Goal: Information Seeking & Learning: Learn about a topic

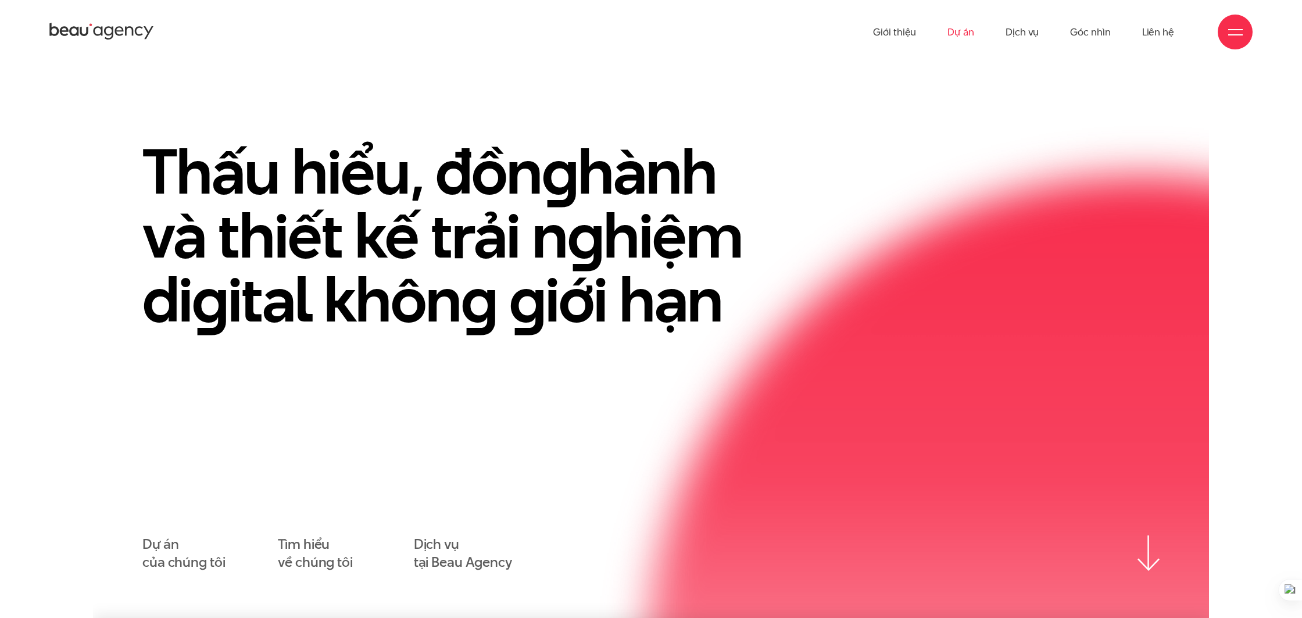
click at [962, 30] on link "Dự án" at bounding box center [960, 32] width 27 height 64
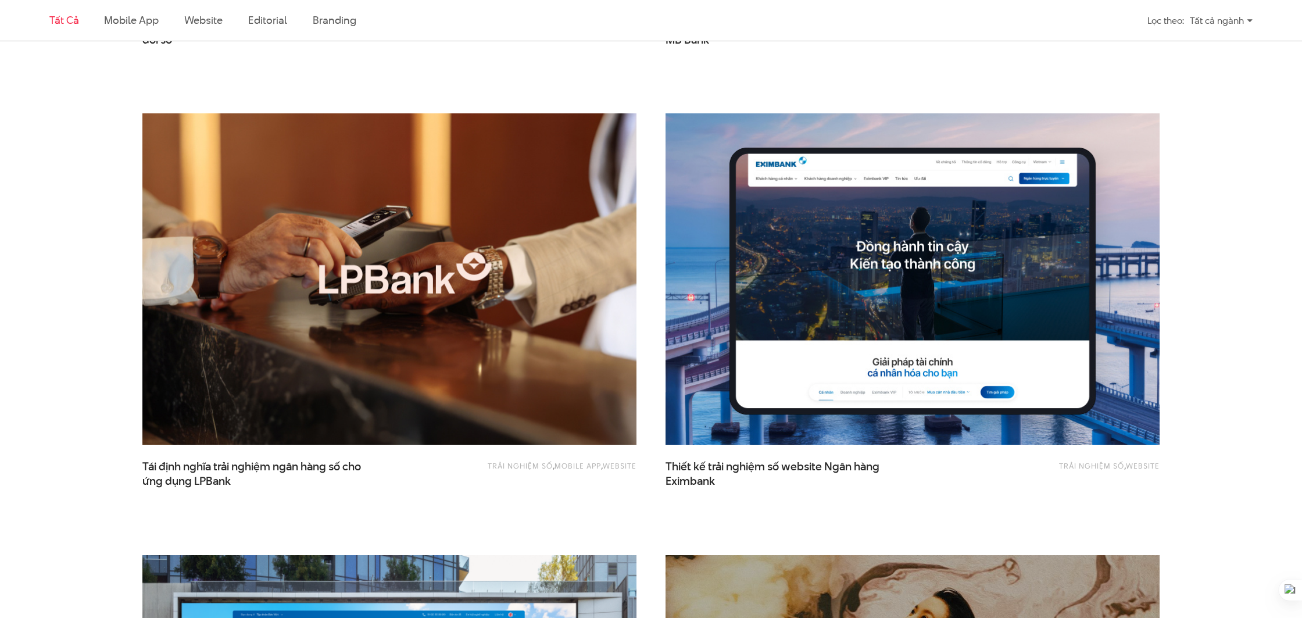
scroll to position [783, 0]
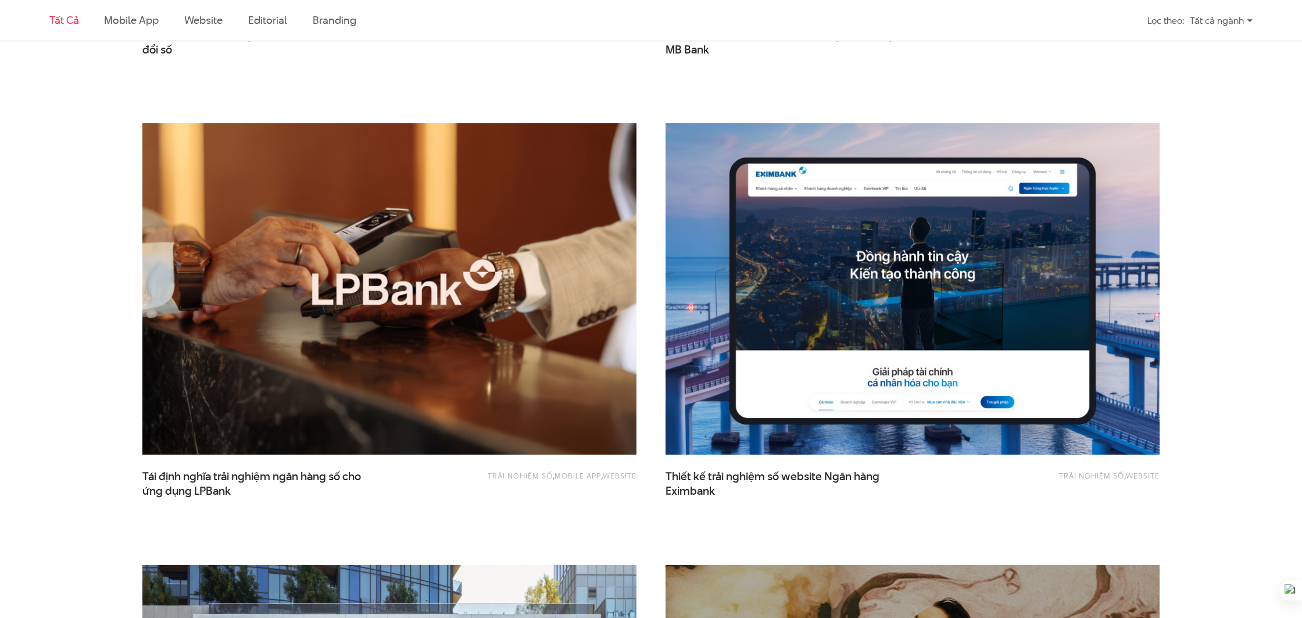
click at [360, 343] on img at bounding box center [389, 289] width 543 height 364
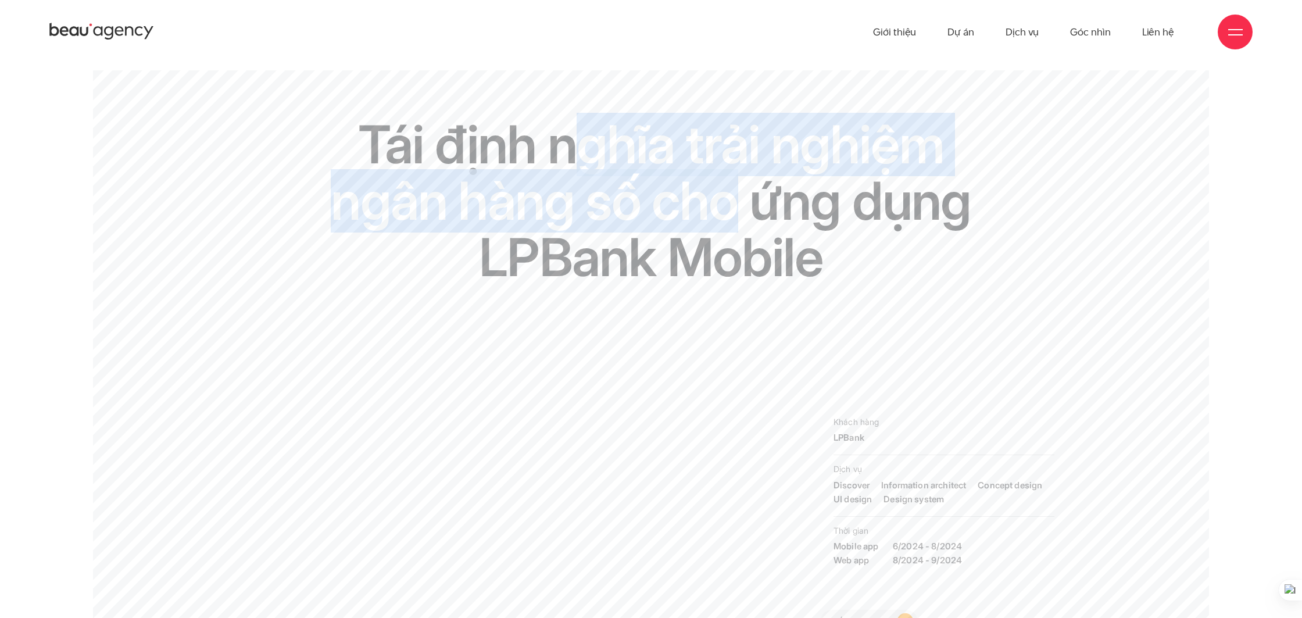
drag, startPoint x: 802, startPoint y: 145, endPoint x: 722, endPoint y: 225, distance: 113.4
click at [732, 227] on h1 "Tái định nghĩa trải nghiệm ngân hàng số cho ứng dụng LPBank Mobile" at bounding box center [651, 201] width 643 height 170
click at [592, 217] on h1 "Tái định nghĩa trải nghiệm ngân hàng số cho ứng dụng LPBank Mobile" at bounding box center [651, 201] width 643 height 170
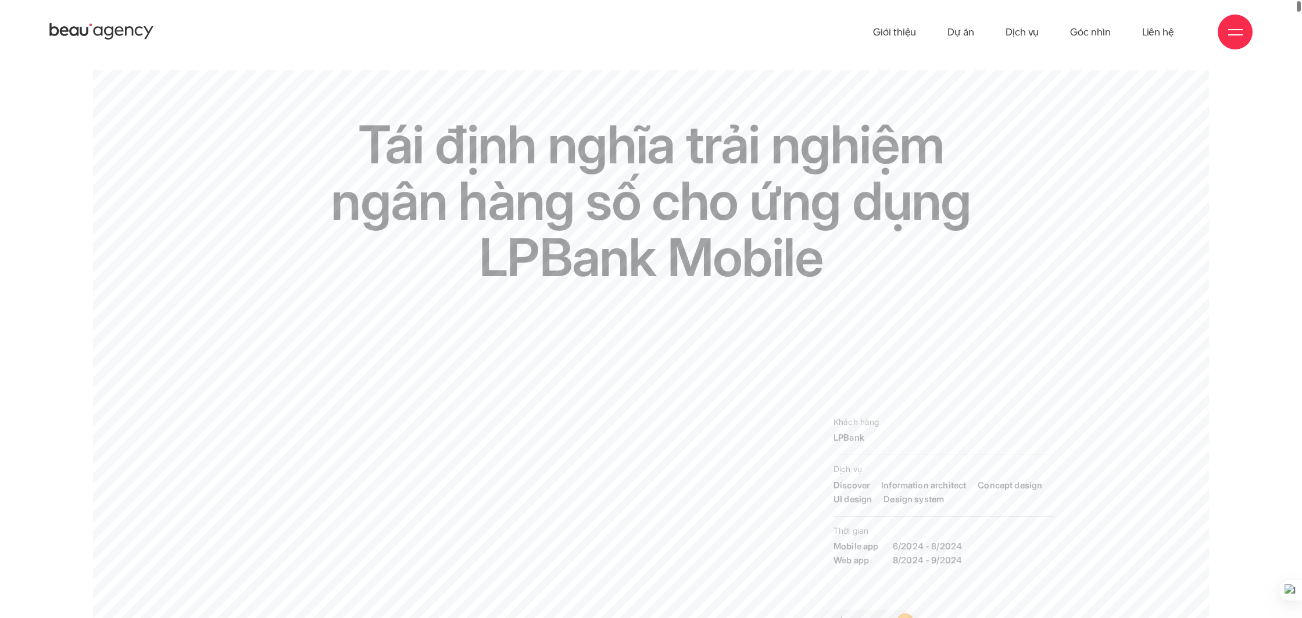
drag, startPoint x: 743, startPoint y: 221, endPoint x: 646, endPoint y: 225, distance: 97.1
click at [739, 222] on h1 "Tái định nghĩa trải nghiệm ngân hàng số cho ứng dụng LPBank Mobile" at bounding box center [651, 201] width 643 height 170
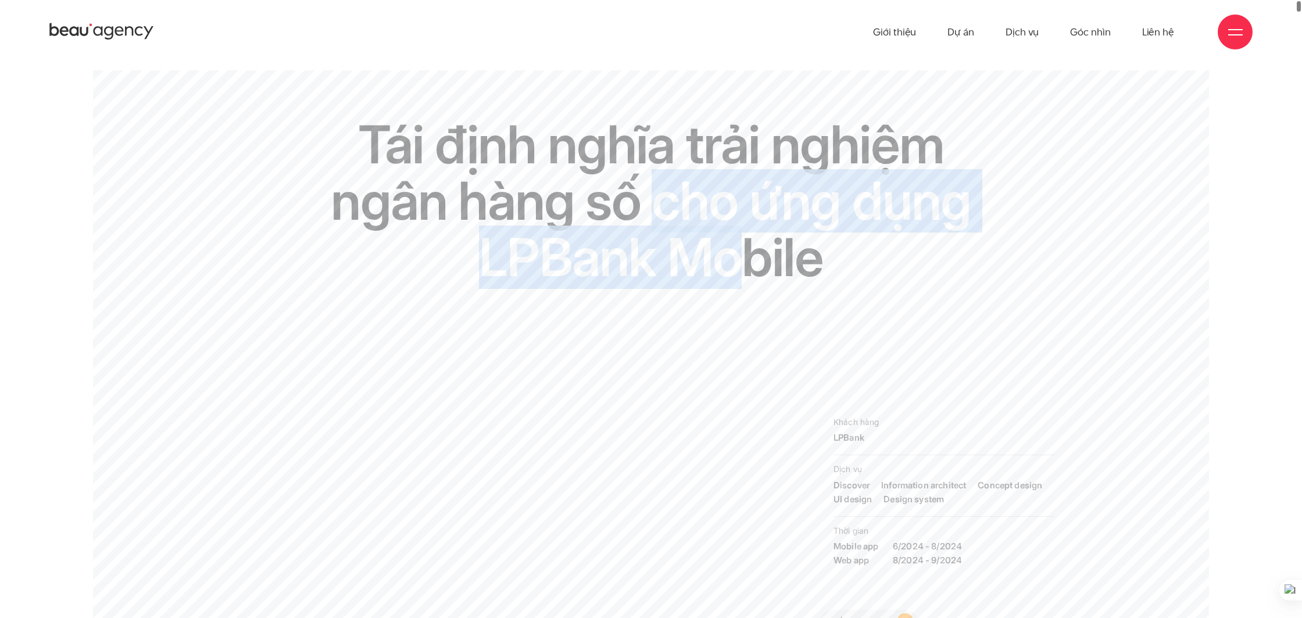
drag, startPoint x: 708, startPoint y: 224, endPoint x: 742, endPoint y: 270, distance: 56.6
click at [745, 272] on h1 "Tái định nghĩa trải nghiệm ngân hàng số cho ứng dụng LPBank Mobile" at bounding box center [651, 201] width 643 height 170
click at [675, 264] on h1 "Tái định nghĩa trải nghiệm ngân hàng số cho ứng dụng LPBank Mobile" at bounding box center [651, 201] width 643 height 170
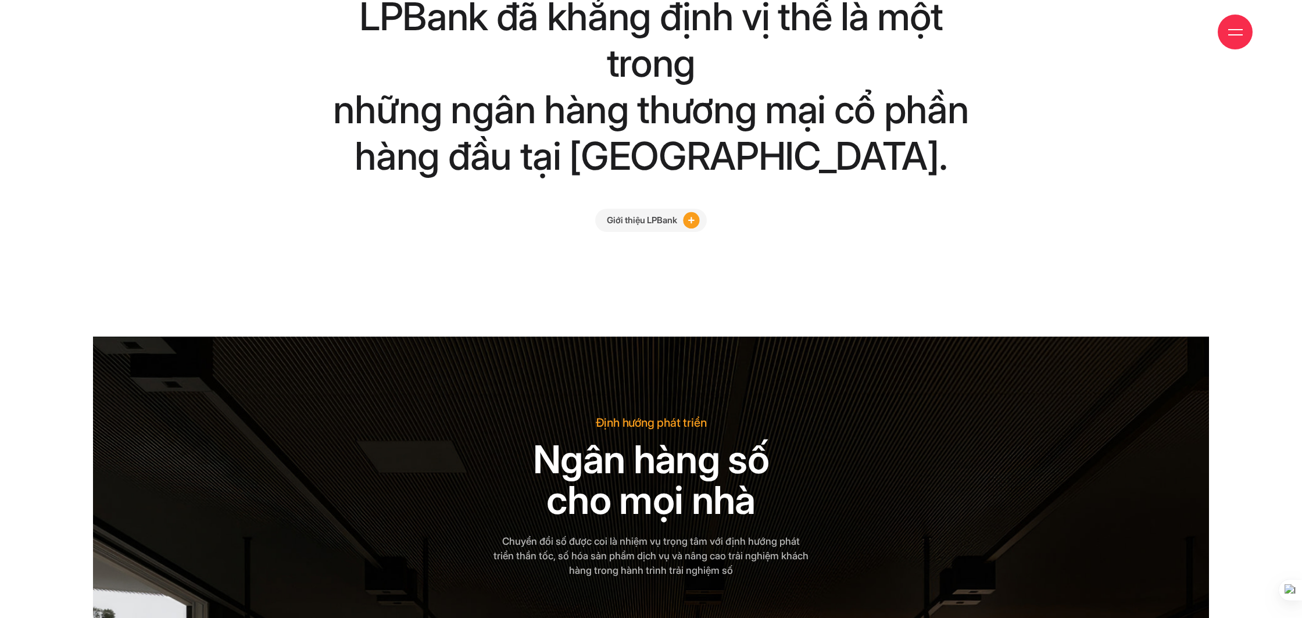
drag, startPoint x: 597, startPoint y: 378, endPoint x: 708, endPoint y: 368, distance: 110.8
click at [708, 415] on p "Định hướng phát triển" at bounding box center [651, 422] width 316 height 15
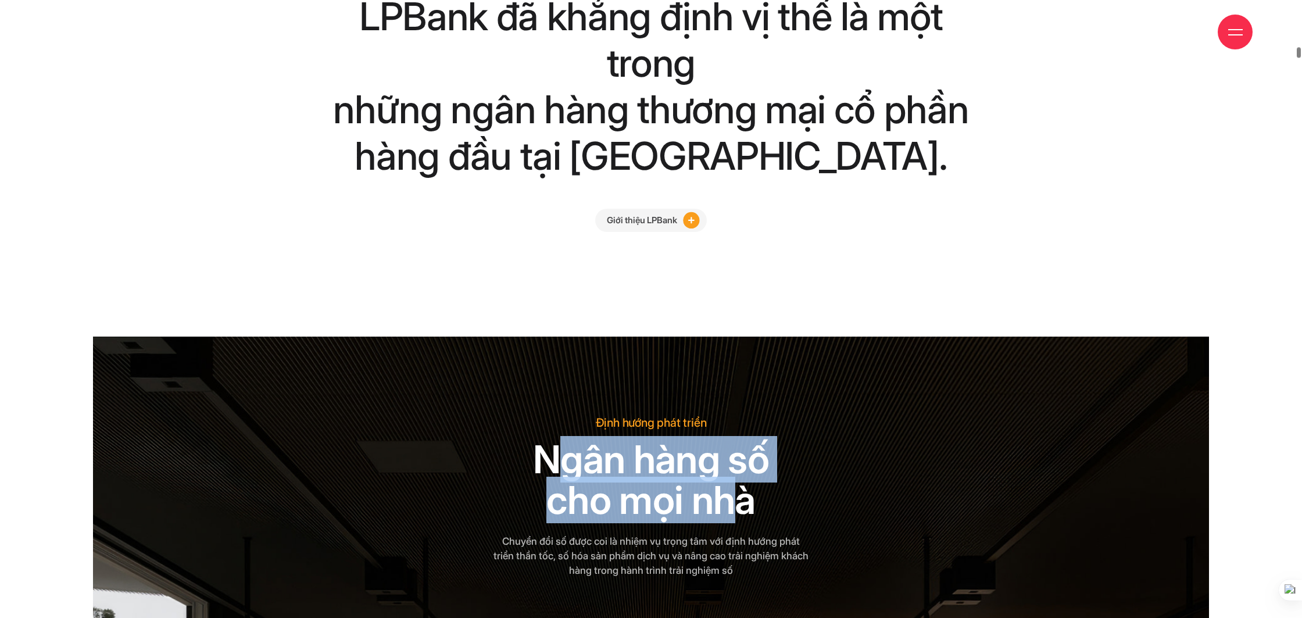
drag, startPoint x: 560, startPoint y: 417, endPoint x: 725, endPoint y: 450, distance: 167.8
click at [725, 450] on h2 "Ngân hàng số cho mọi nhà" at bounding box center [651, 479] width 316 height 81
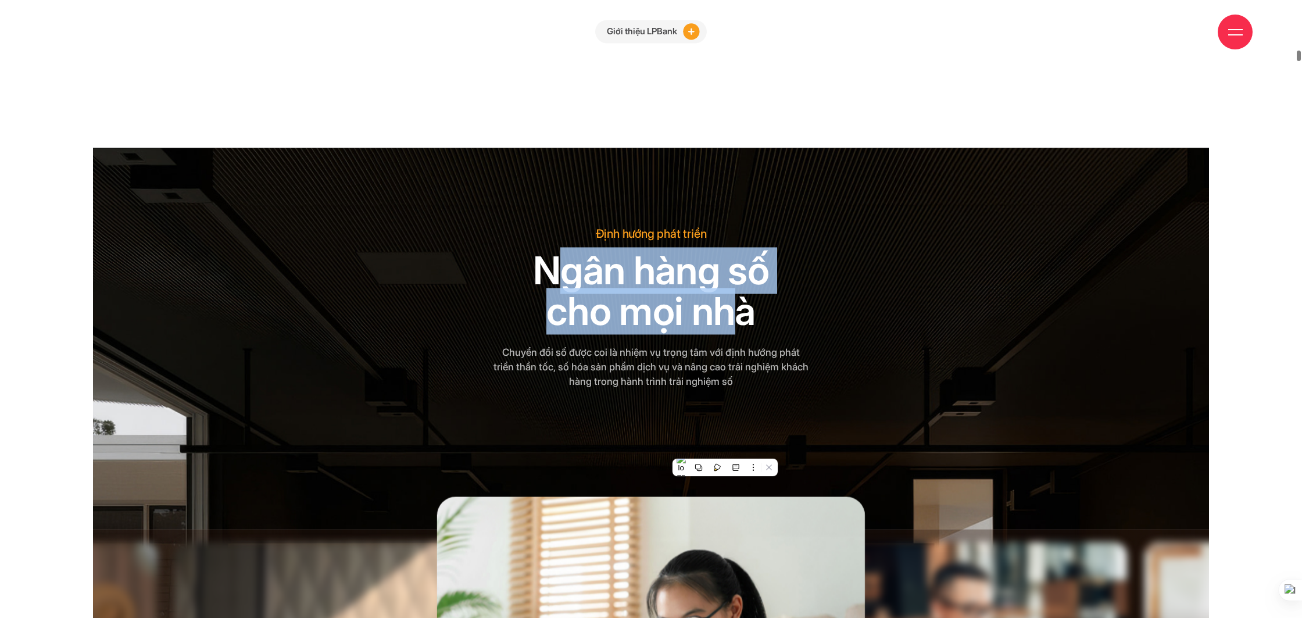
click at [590, 250] on h2 "Ngân hàng số cho mọi nhà" at bounding box center [651, 290] width 316 height 81
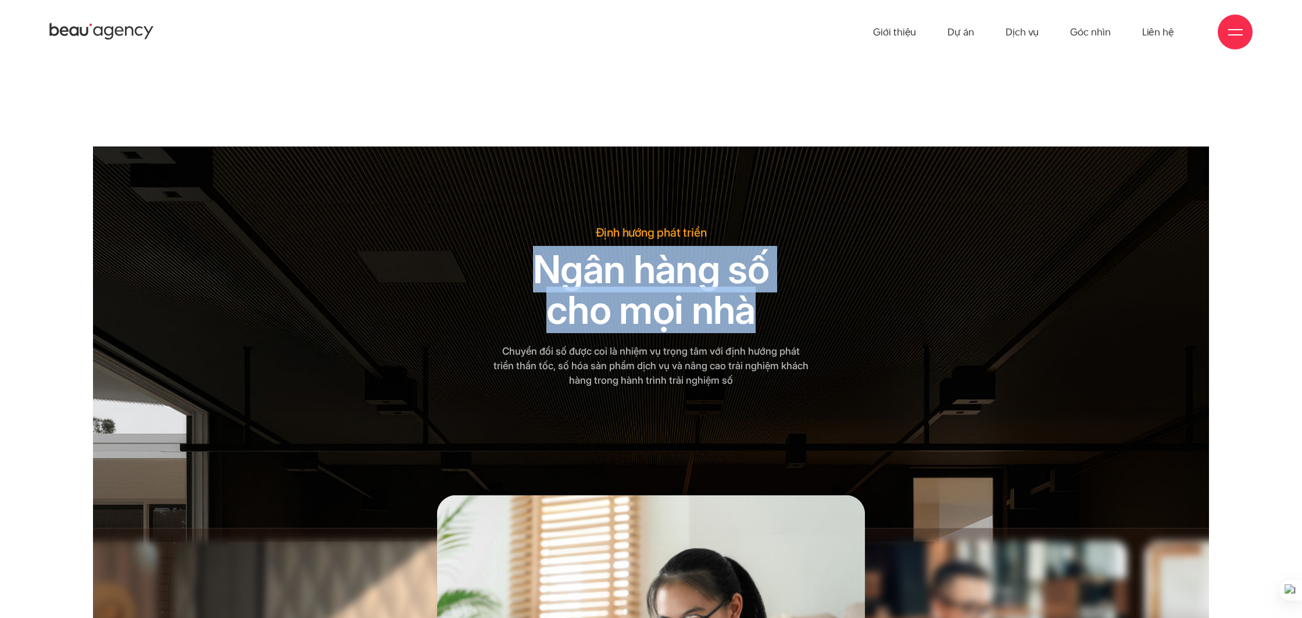
drag, startPoint x: 536, startPoint y: 223, endPoint x: 708, endPoint y: 257, distance: 175.4
click at [765, 271] on h2 "Ngân hàng số cho mọi nhà" at bounding box center [651, 289] width 316 height 81
click at [627, 249] on h2 "Ngân hàng số cho mọi nhà" at bounding box center [651, 289] width 316 height 81
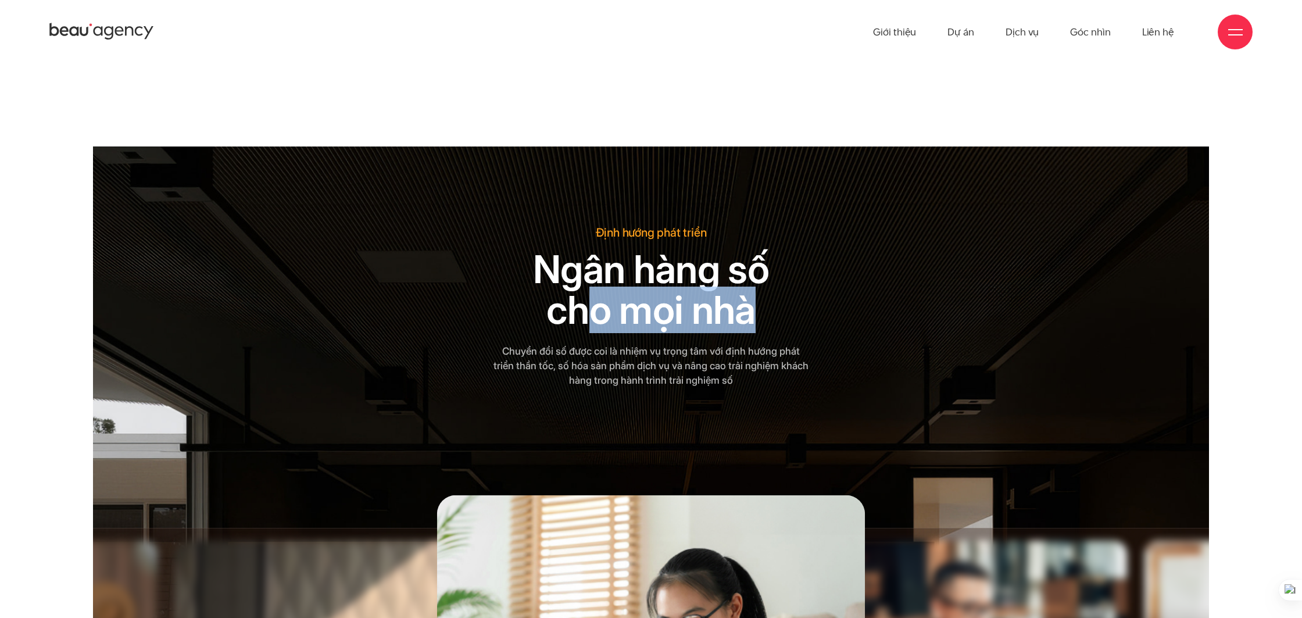
drag, startPoint x: 764, startPoint y: 268, endPoint x: 831, endPoint y: 270, distance: 67.4
click at [831, 270] on div "Định hướng phát triển Ngân hàng số cho mọi nhà Chuyển đổi số được coi là nhiệm …" at bounding box center [651, 306] width 982 height 163
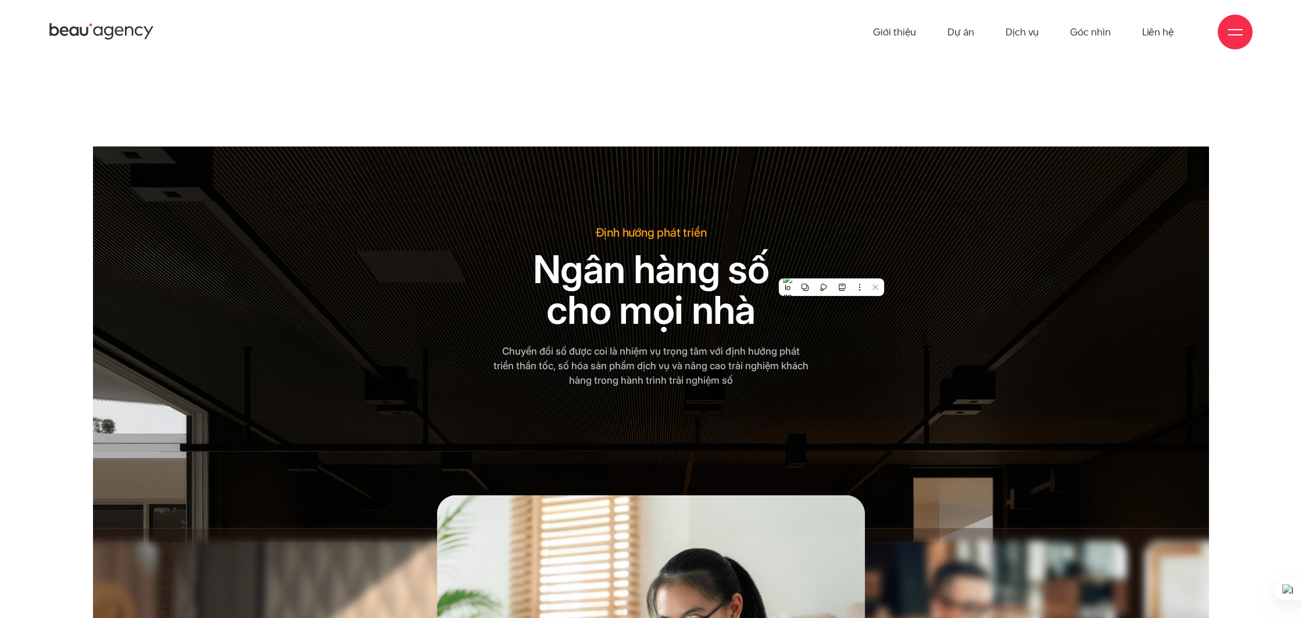
click at [660, 249] on h2 "Ngân hàng số cho mọi nhà" at bounding box center [651, 289] width 316 height 81
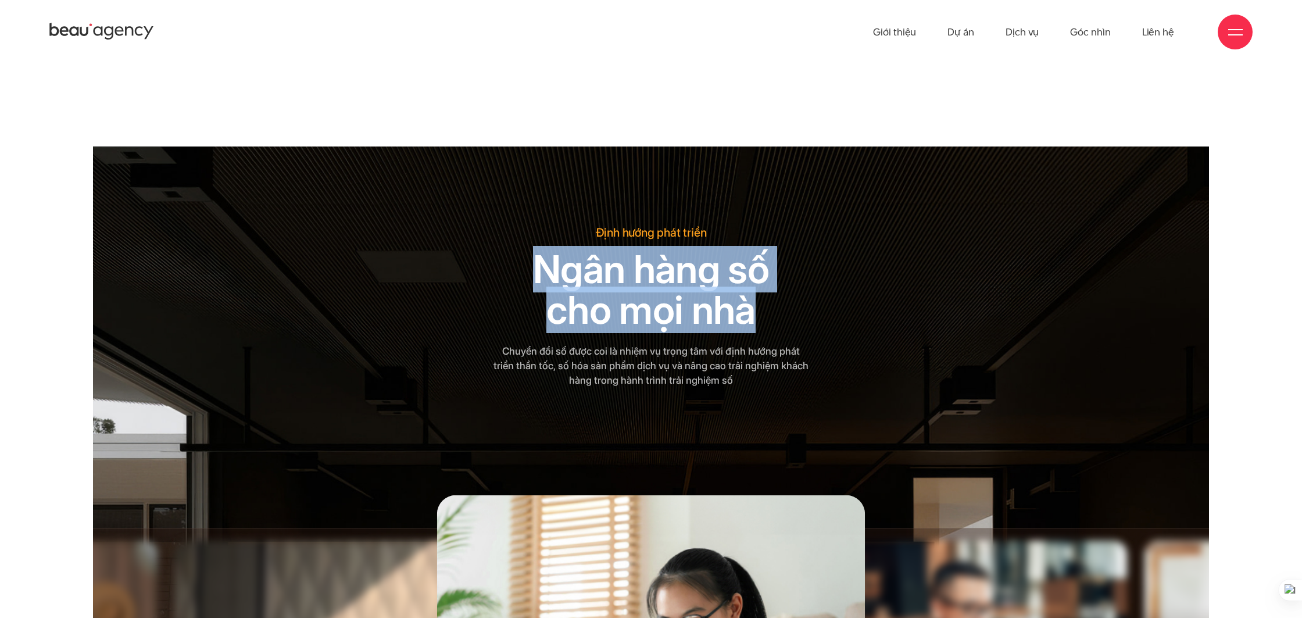
drag, startPoint x: 539, startPoint y: 230, endPoint x: 773, endPoint y: 257, distance: 235.7
click at [773, 257] on h2 "Ngân hàng số cho mọi nhà" at bounding box center [651, 289] width 316 height 81
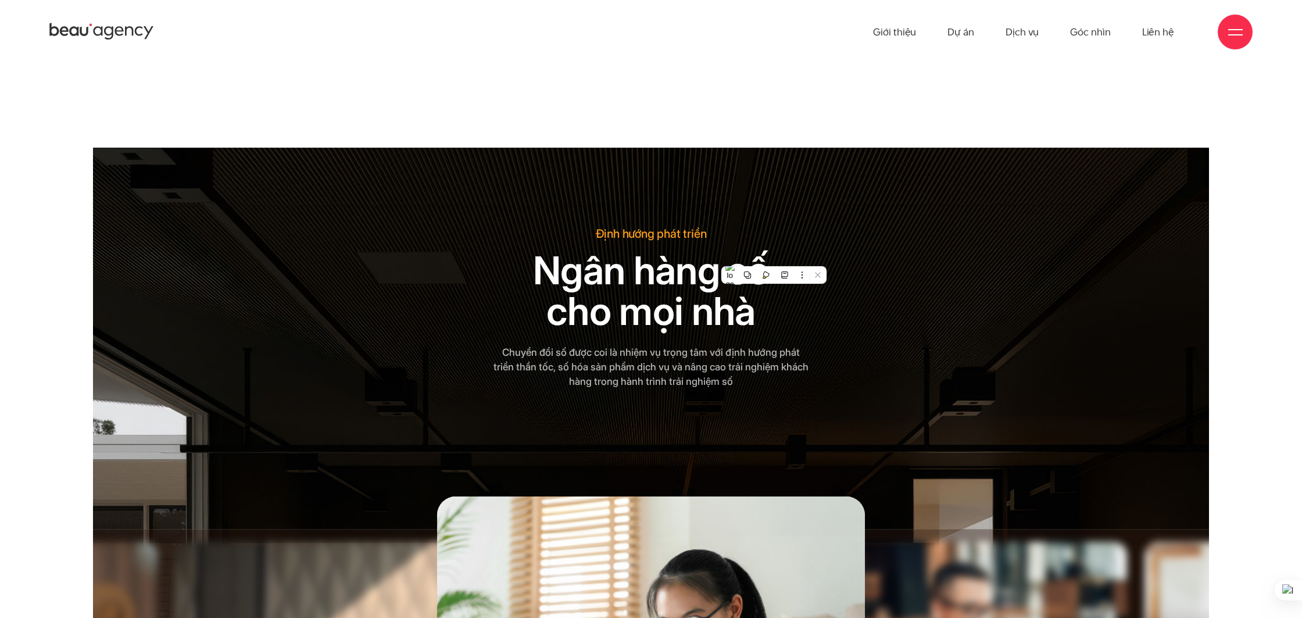
click at [615, 285] on h2 "Ngân hàng số cho mọi nhà" at bounding box center [651, 290] width 316 height 81
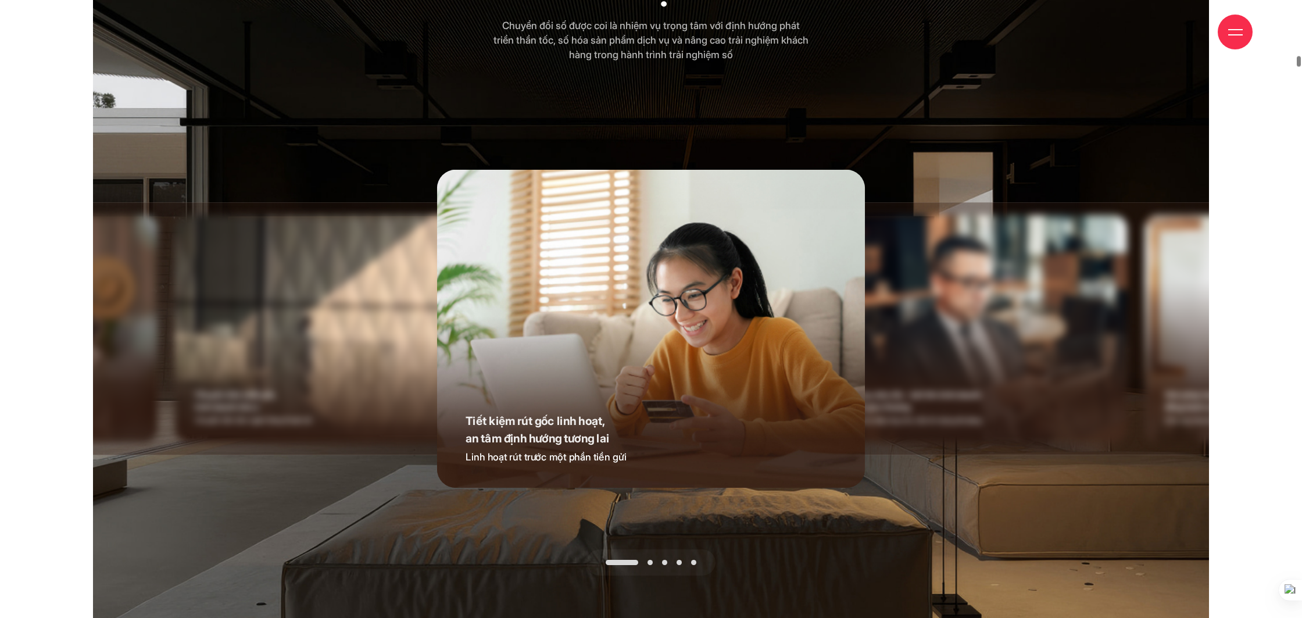
click at [649, 560] on span at bounding box center [649, 562] width 5 height 5
click at [894, 295] on img at bounding box center [974, 328] width 306 height 227
click at [679, 311] on img at bounding box center [650, 329] width 428 height 318
drag, startPoint x: 697, startPoint y: 372, endPoint x: 411, endPoint y: 387, distance: 286.3
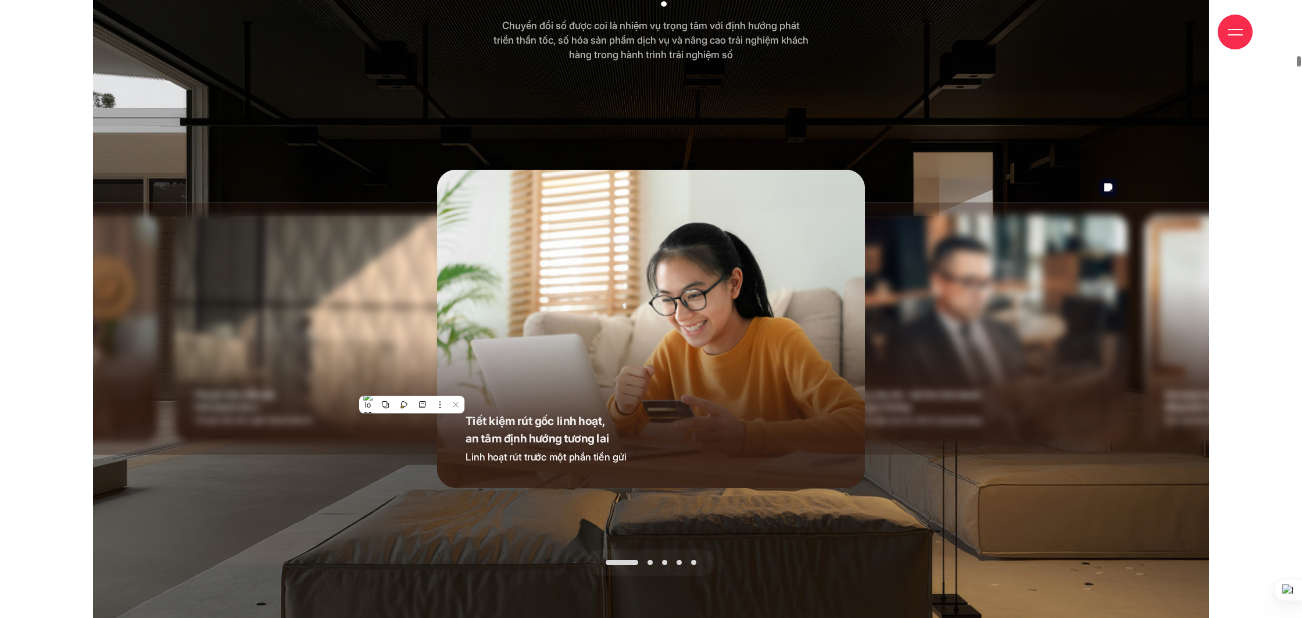
click at [890, 266] on img at bounding box center [974, 328] width 306 height 227
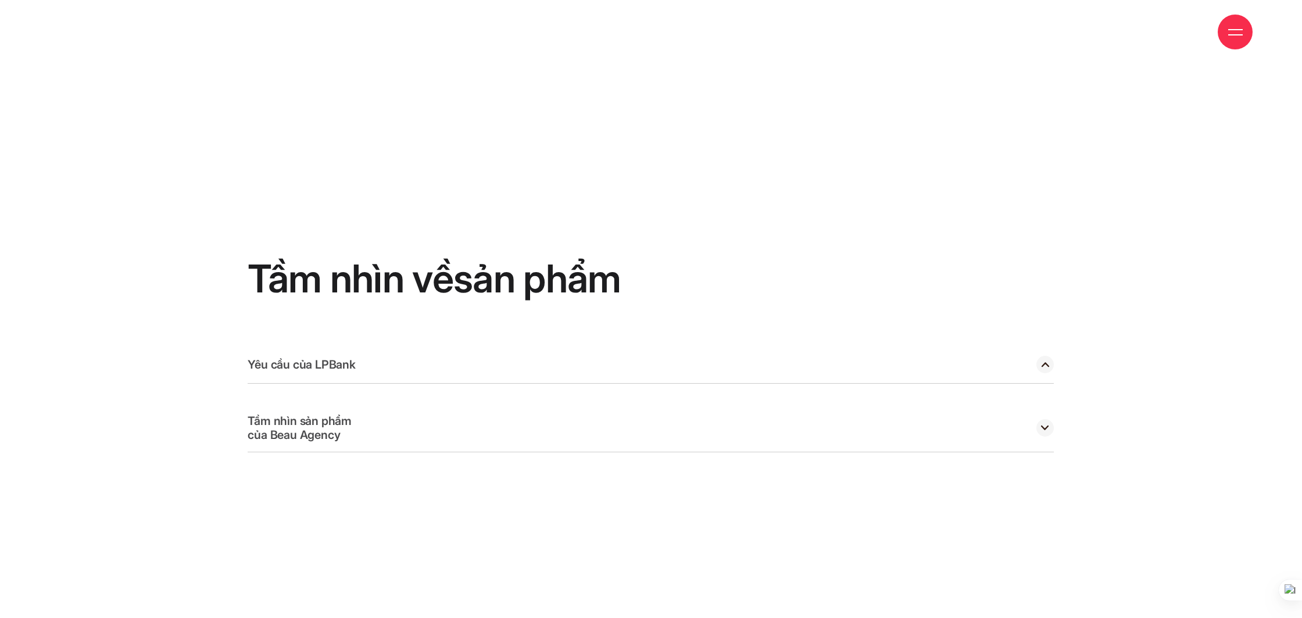
click at [1044, 362] on icon at bounding box center [1045, 364] width 8 height 5
click at [611, 490] on div "Tầm nhìn về sản phẩm Yêu cầu của LPBank Tạo ra một ứng dụng đột phá để phù hợp …" at bounding box center [651, 355] width 806 height 618
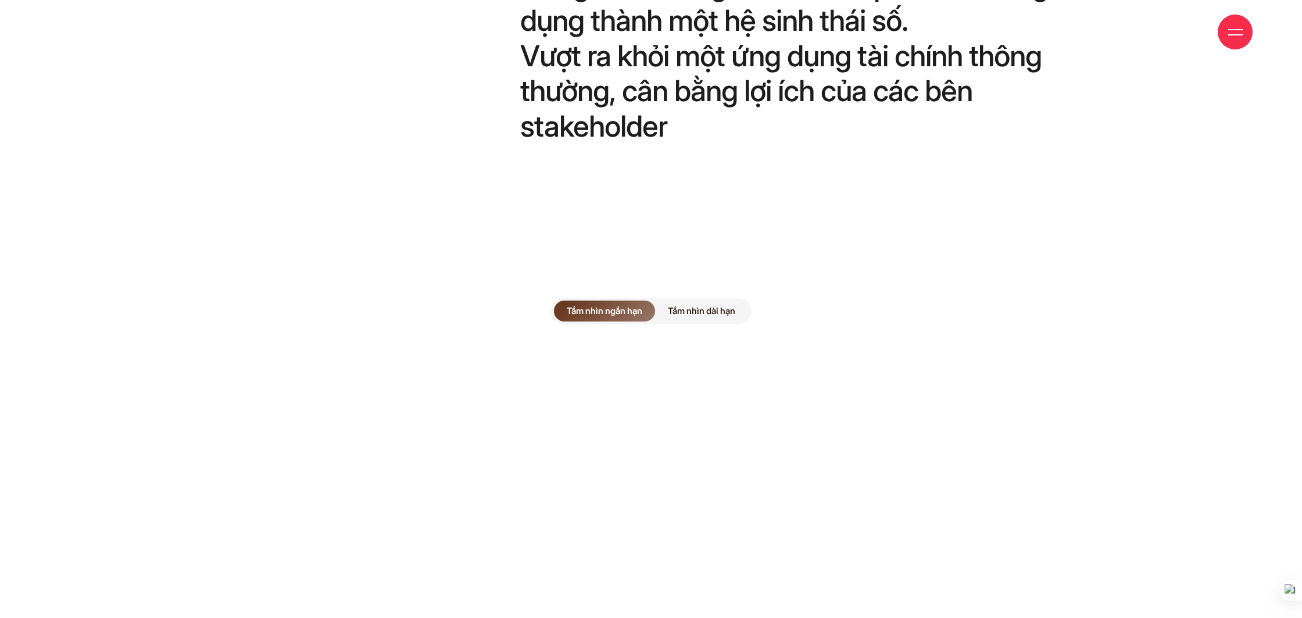
click at [701, 300] on span "Tầm nhìn dài hạn" at bounding box center [701, 310] width 93 height 21
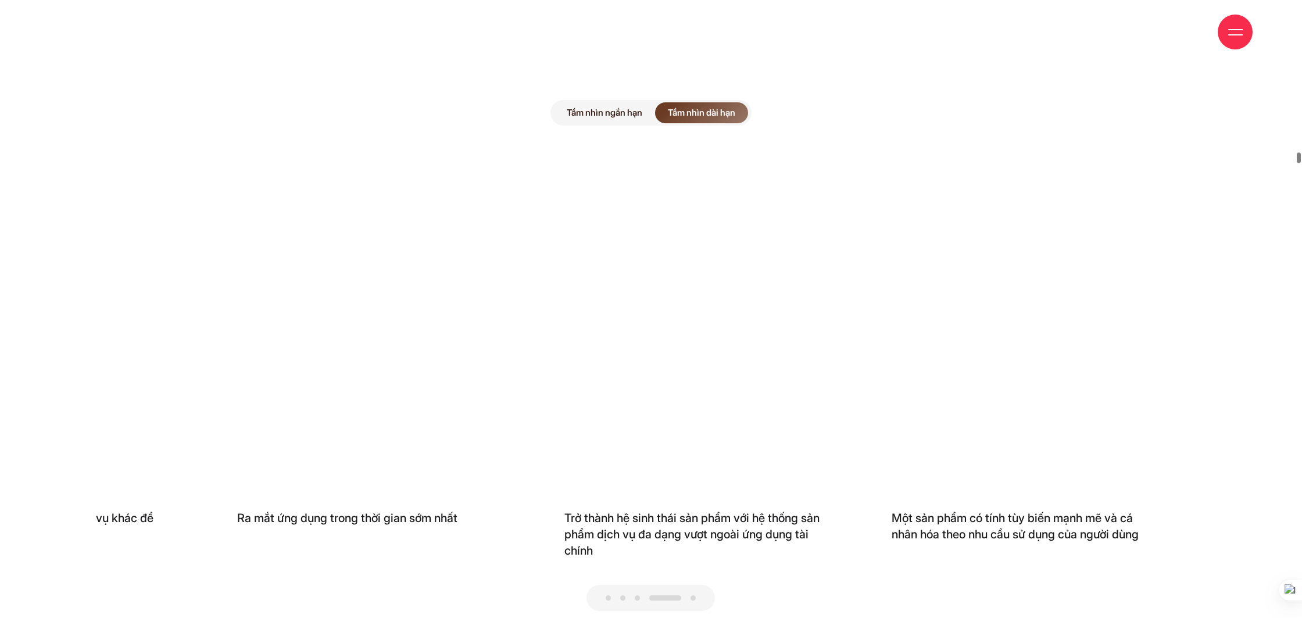
click at [615, 102] on span "Tầm nhìn ngắn hạn" at bounding box center [604, 112] width 101 height 21
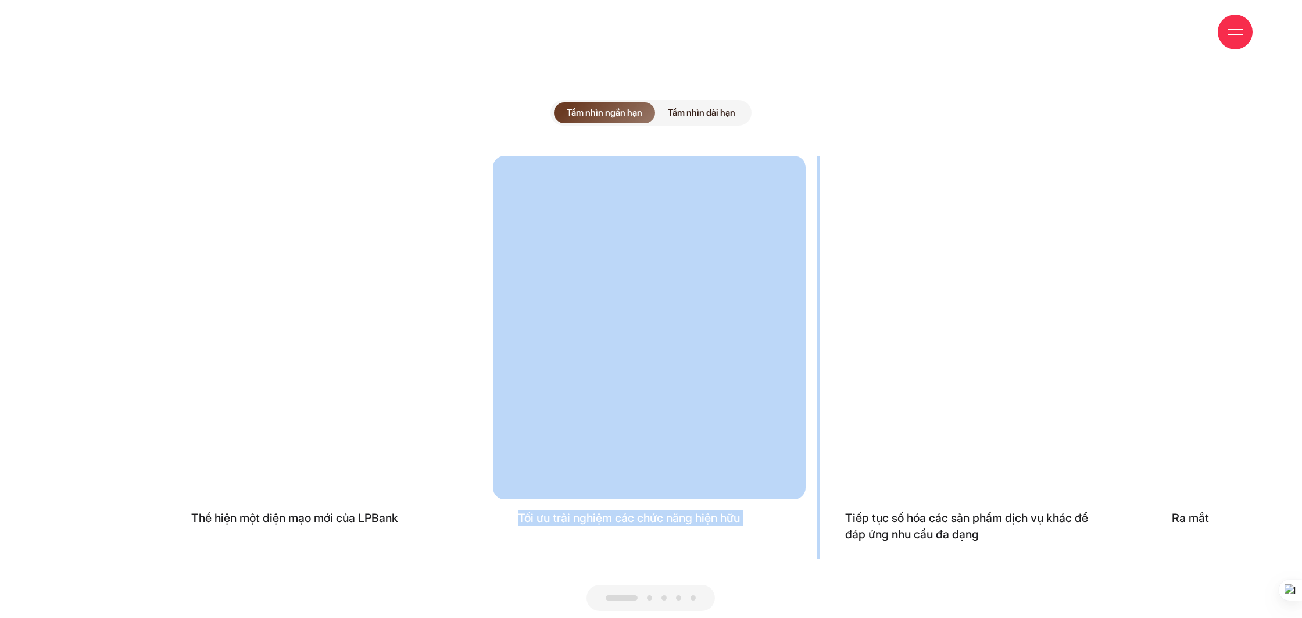
drag, startPoint x: 909, startPoint y: 367, endPoint x: 749, endPoint y: 376, distance: 160.7
click at [749, 376] on div "Thể hiện một diện mạo mới của LPBank Tối ưu trải nghiệm các chức năng hiện hữu …" at bounding box center [651, 357] width 970 height 403
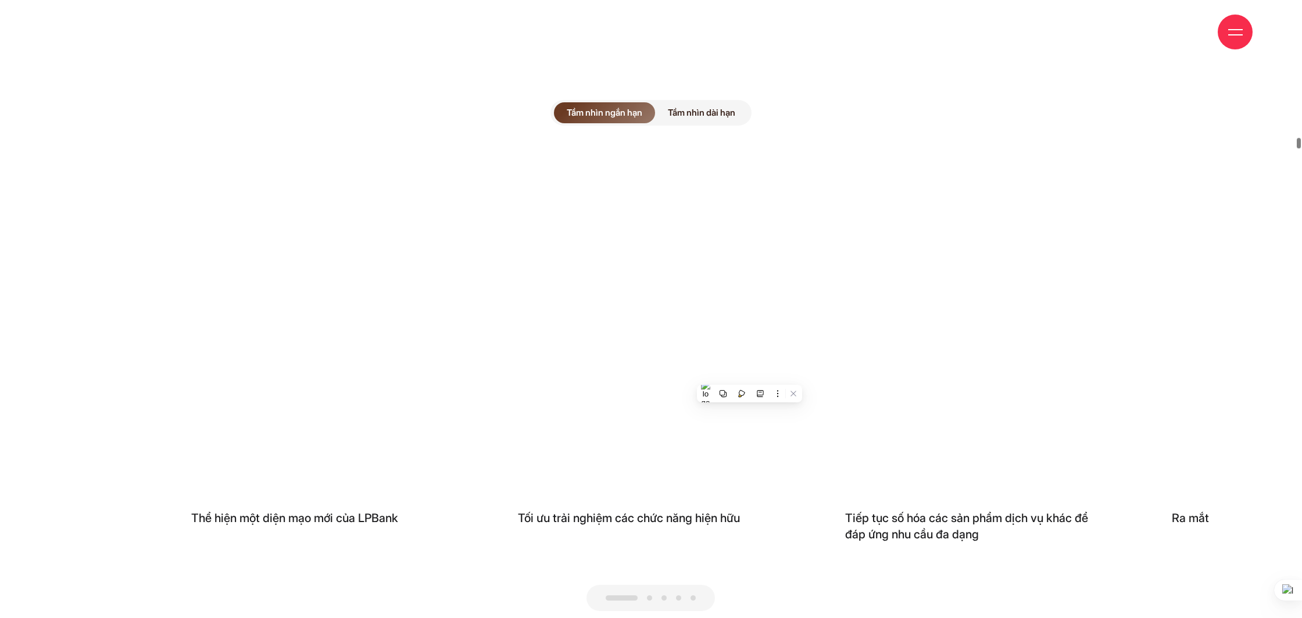
click at [747, 585] on div at bounding box center [651, 598] width 970 height 26
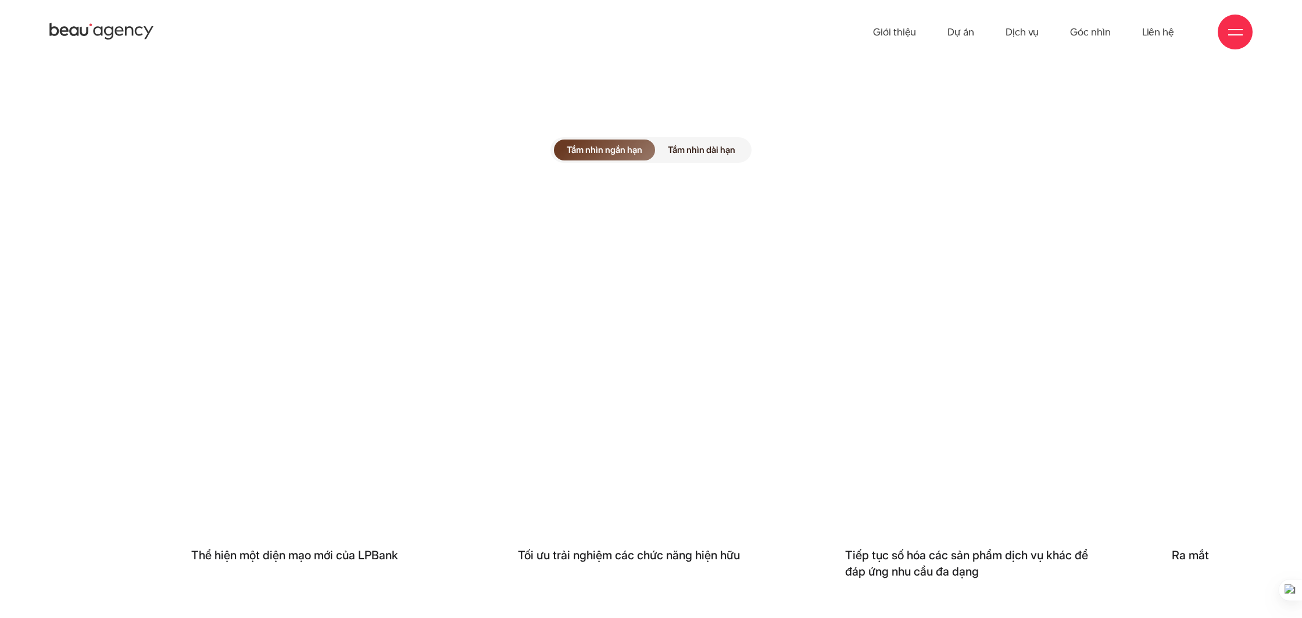
click at [717, 139] on span "Tầm nhìn dài hạn" at bounding box center [701, 149] width 93 height 21
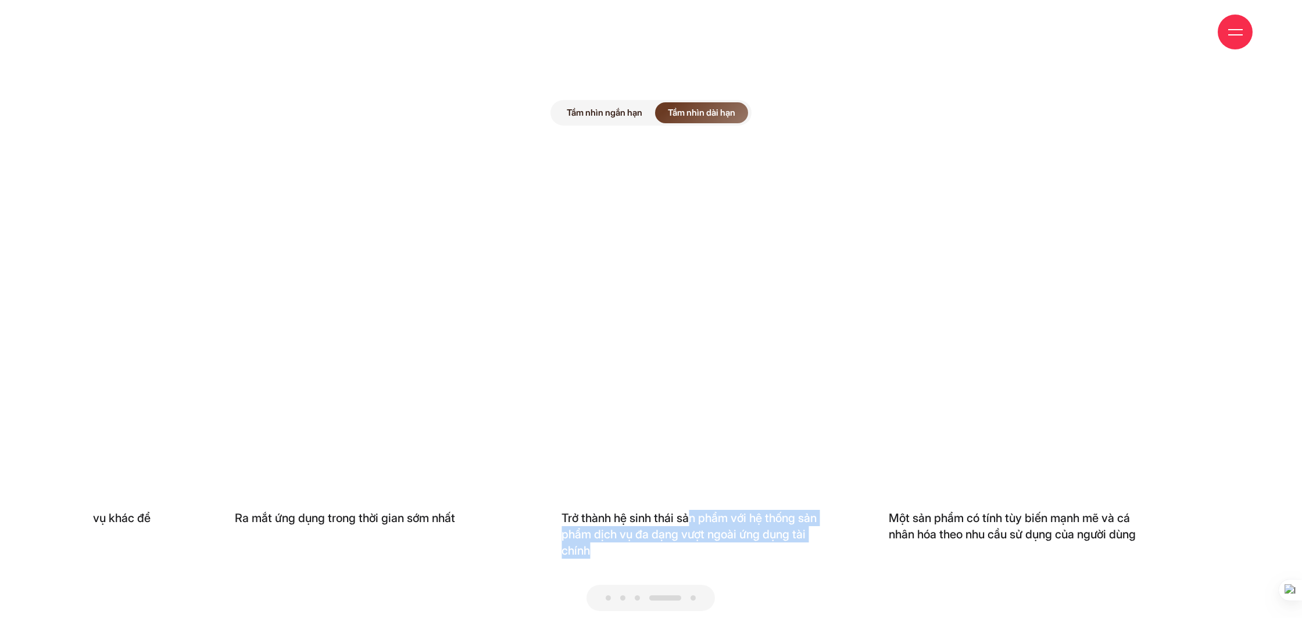
drag, startPoint x: 692, startPoint y: 478, endPoint x: 779, endPoint y: 497, distance: 89.1
click at [749, 510] on h3 "Trở thành hệ sinh thái sản phẩm với hệ thống sản phẩm dịch vụ đa dạng vượt ngoà…" at bounding box center [692, 534] width 313 height 49
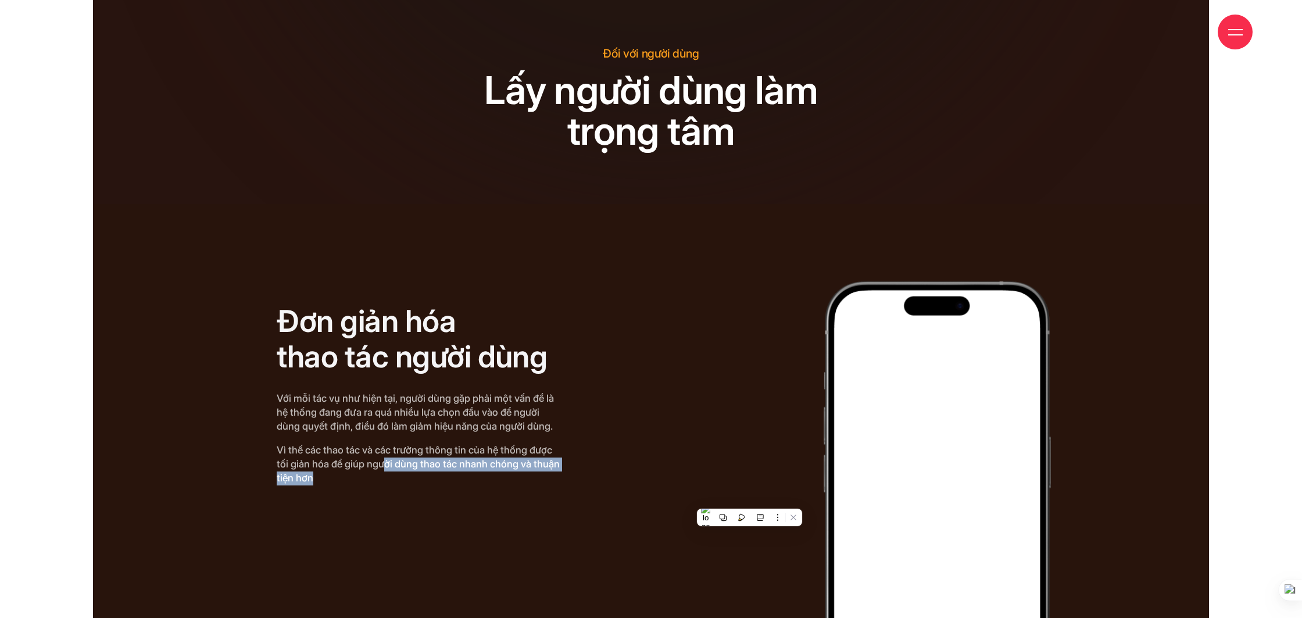
drag, startPoint x: 417, startPoint y: 434, endPoint x: 538, endPoint y: 450, distance: 122.0
click at [538, 450] on p "Vì thế các thao tác và các trường thông tin của hệ thống được tối giản hóa để g…" at bounding box center [420, 464] width 286 height 42
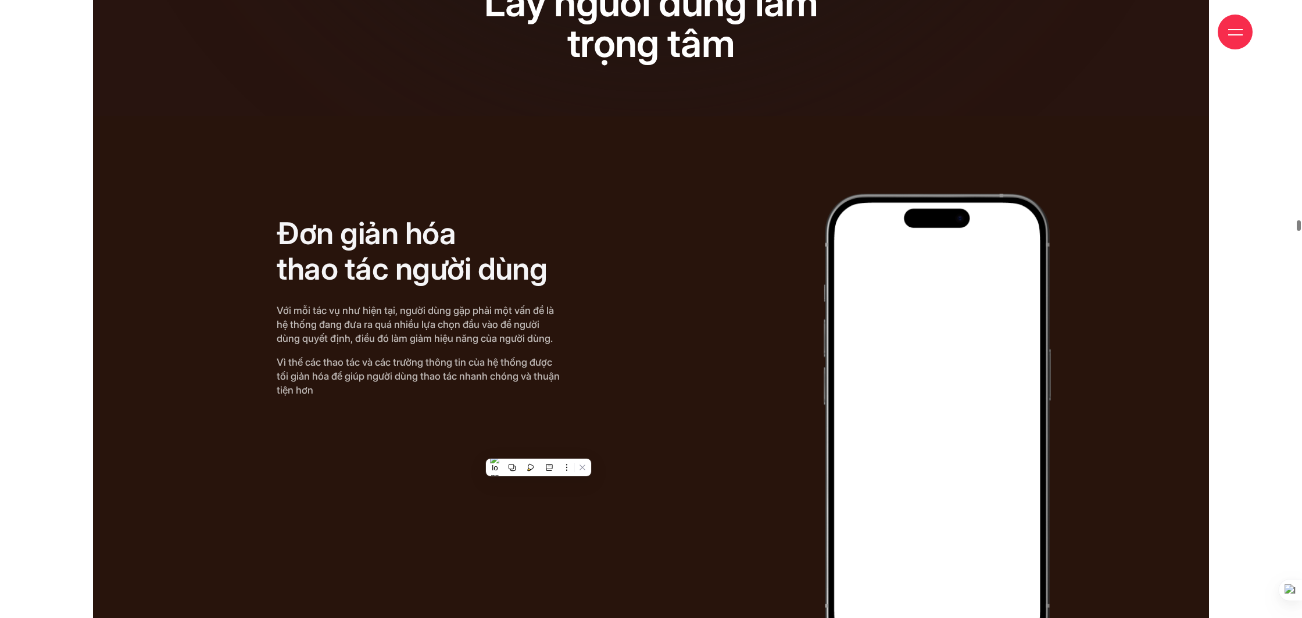
click at [781, 382] on div "Đơn giản hóa thao tác người dùng Với mỗi tác vụ như hiện tại, người dùng gặp ph…" at bounding box center [651, 425] width 982 height 463
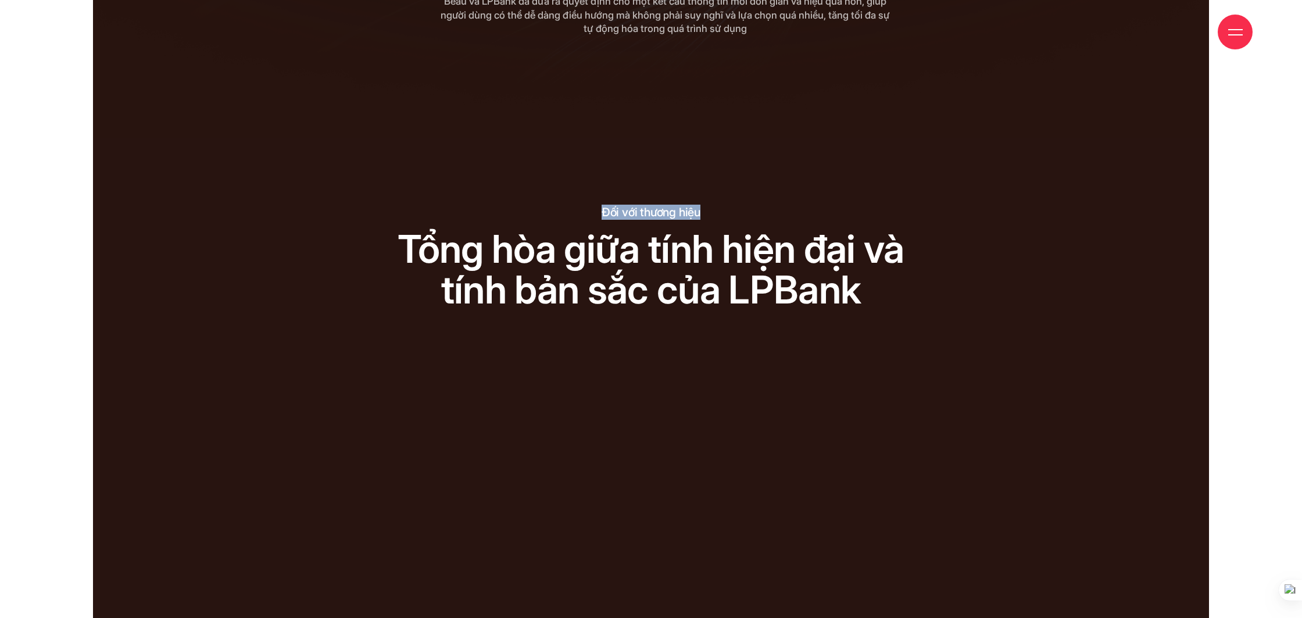
drag, startPoint x: 593, startPoint y: 166, endPoint x: 751, endPoint y: 170, distance: 157.5
click at [751, 205] on p "Đối với thương hiệu" at bounding box center [651, 212] width 643 height 15
click at [640, 205] on div "Đối với thương hiệu Tổng hòa giữa tính hiện đại và tính bản sắc của LPBank Tổng…" at bounding box center [651, 258] width 643 height 106
drag, startPoint x: 628, startPoint y: 169, endPoint x: 735, endPoint y: 165, distance: 107.0
click at [735, 205] on p "Đối với thương hiệu" at bounding box center [651, 212] width 643 height 15
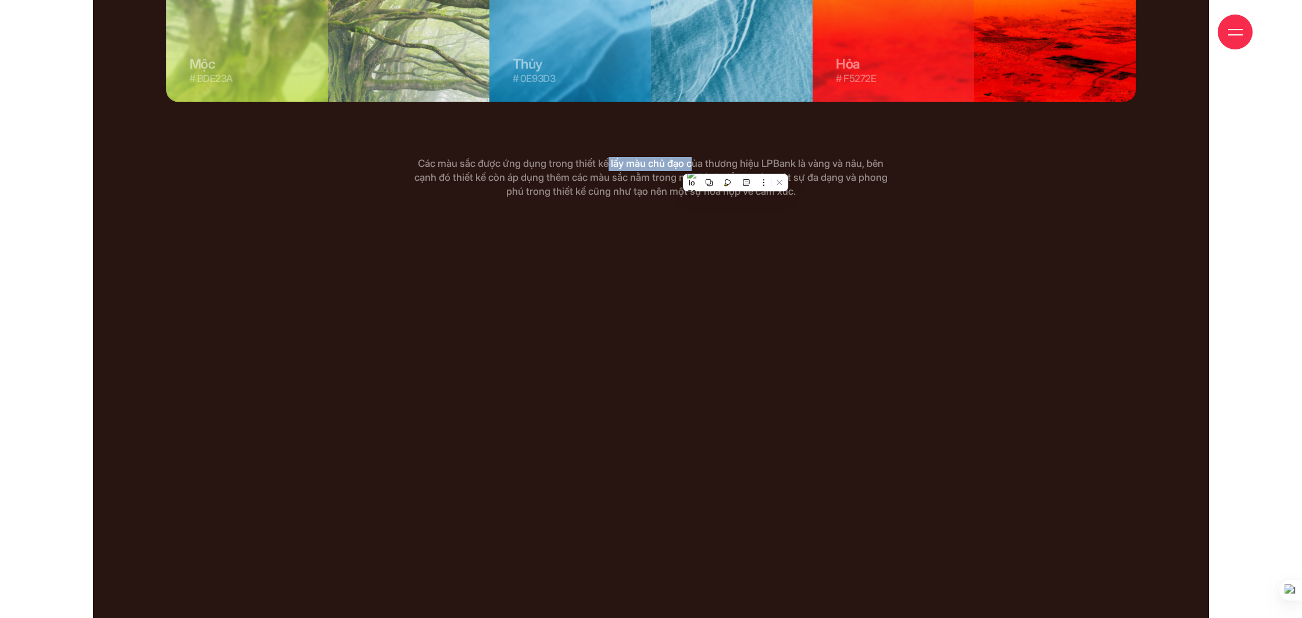
drag, startPoint x: 614, startPoint y: 115, endPoint x: 700, endPoint y: 125, distance: 86.0
click at [701, 157] on p "Các màu sắc được ứng dụng trong thiết kế lấy màu chủ đạo của thương hiệu LPBank…" at bounding box center [650, 178] width 479 height 42
drag, startPoint x: 699, startPoint y: 126, endPoint x: 650, endPoint y: 154, distance: 55.7
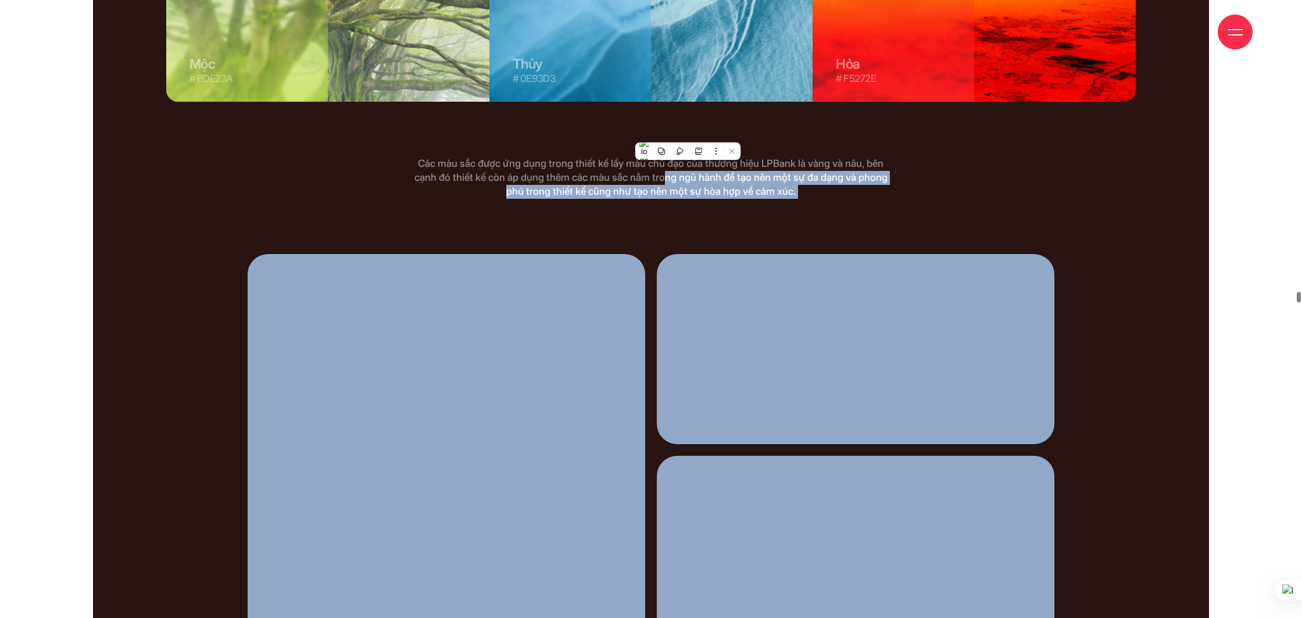
click at [392, 167] on div "Các màu sắc được ứng dụng trong thiết kế lấy màu chủ đạo của thương hiệu LPBank…" at bounding box center [651, 205] width 982 height 97
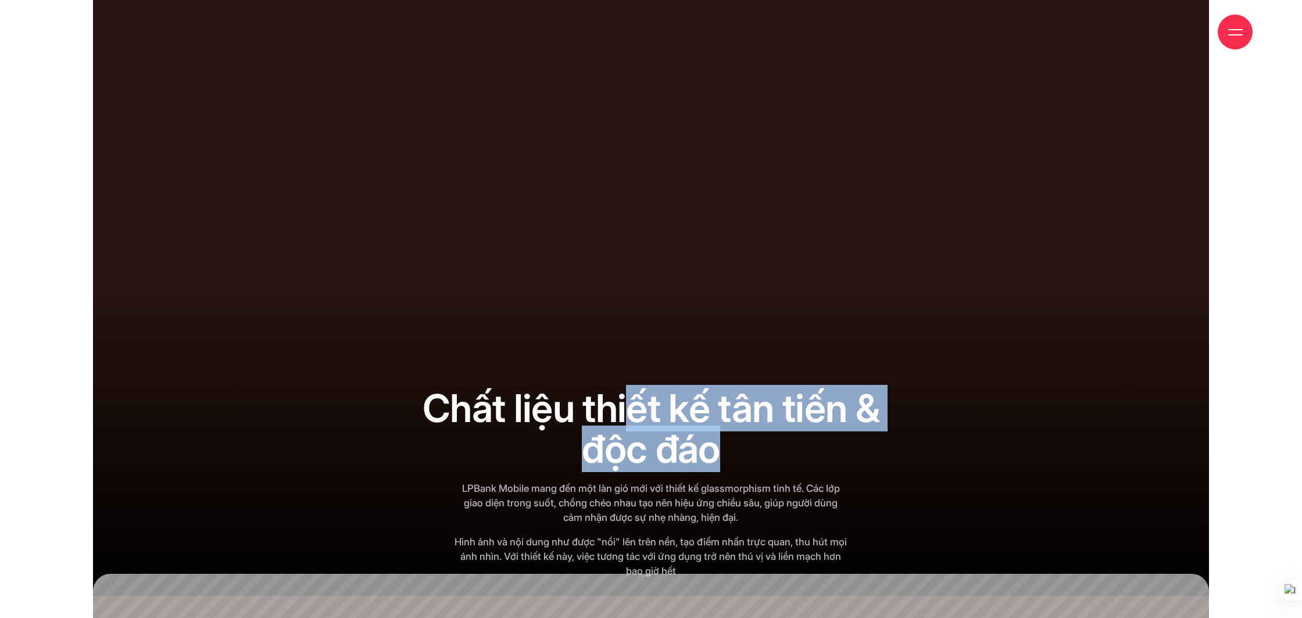
drag, startPoint x: 646, startPoint y: 367, endPoint x: 784, endPoint y: 389, distance: 140.2
click at [784, 389] on h2 "Chất liệu thiết kế tân tiến & độc đáo" at bounding box center [650, 428] width 479 height 81
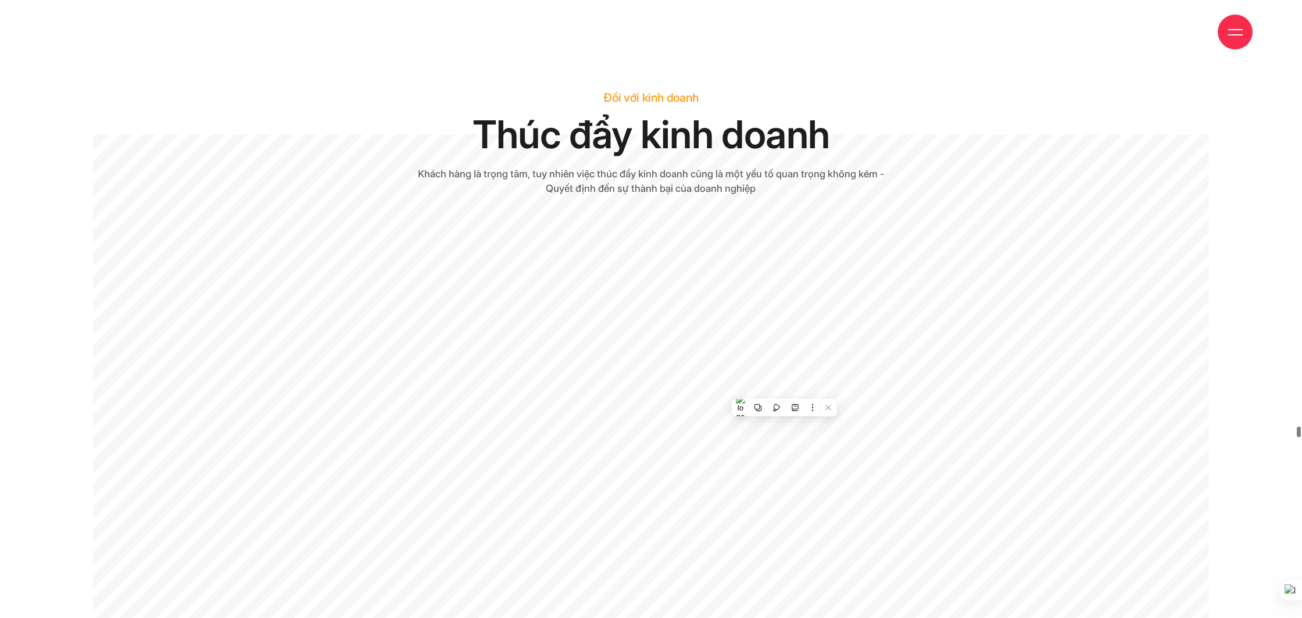
drag, startPoint x: 618, startPoint y: 56, endPoint x: 683, endPoint y: 54, distance: 64.5
click at [683, 54] on div "Giới thiệu Dự án Dịch vụ Góc nhìn Liên hệ" at bounding box center [650, 32] width 1203 height 64
drag, startPoint x: 644, startPoint y: 51, endPoint x: 726, endPoint y: 47, distance: 82.0
click at [726, 47] on div "Giới thiệu Dự án Dịch vụ Góc nhìn Liên hệ" at bounding box center [650, 32] width 1203 height 64
drag, startPoint x: 527, startPoint y: 125, endPoint x: 703, endPoint y: 137, distance: 177.0
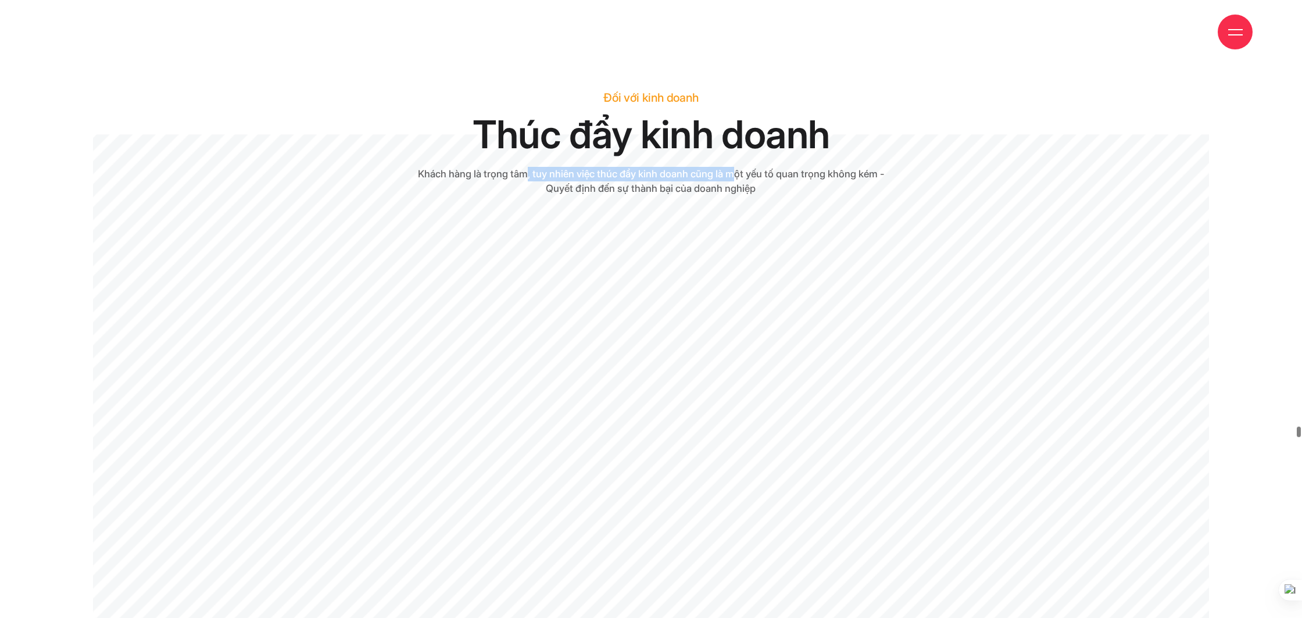
click at [715, 167] on p "Khách hàng là trọng tâm, tuy nhiên việc thúc đẩy kinh doanh cũng là một yếu tố …" at bounding box center [650, 181] width 479 height 29
click at [589, 167] on p "Khách hàng là trọng tâm, tuy nhiên việc thúc đẩy kinh doanh cũng là một yếu tố …" at bounding box center [650, 181] width 479 height 29
drag, startPoint x: 599, startPoint y: 144, endPoint x: 736, endPoint y: 141, distance: 137.8
click at [736, 167] on p "Khách hàng là trọng tâm, tuy nhiên việc thúc đẩy kinh doanh cũng là một yếu tố …" at bounding box center [650, 181] width 479 height 29
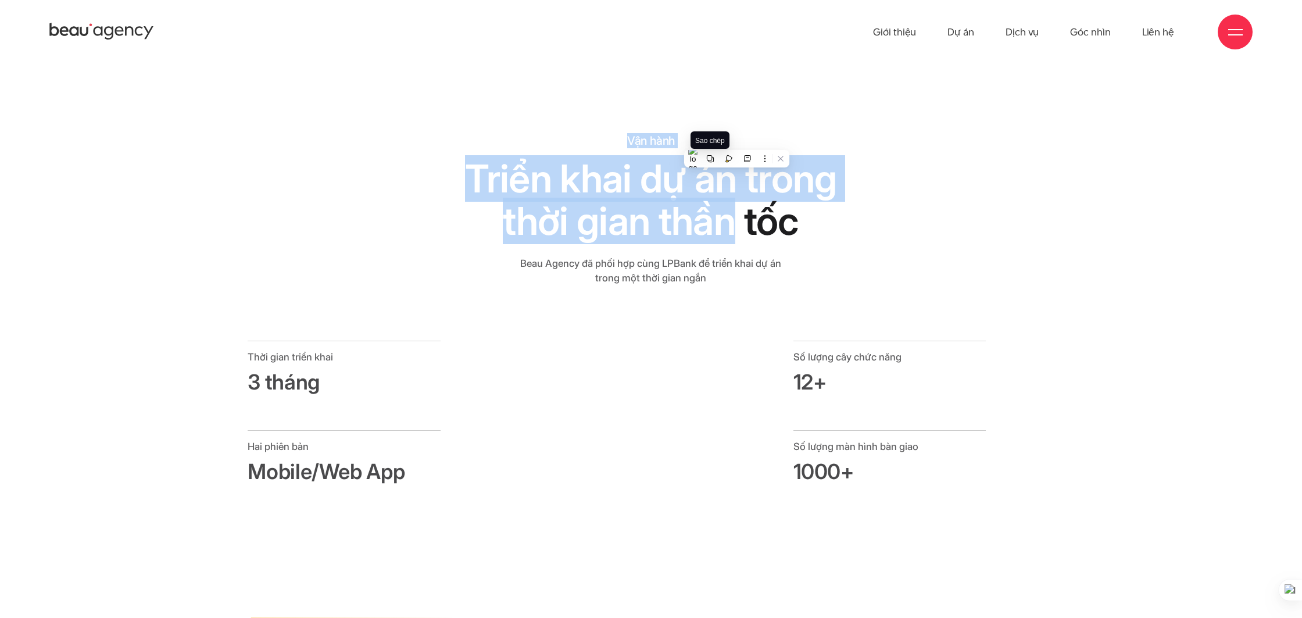
drag, startPoint x: 693, startPoint y: 101, endPoint x: 724, endPoint y: 178, distance: 83.2
click at [724, 178] on div "Vận hành Triển khai dự án trong thời gian thần tốc Triển khai dự án trong thời …" at bounding box center [650, 209] width 479 height 152
click at [553, 180] on h2 "Triển khai dự án trong thời gian thần tốc" at bounding box center [650, 199] width 479 height 84
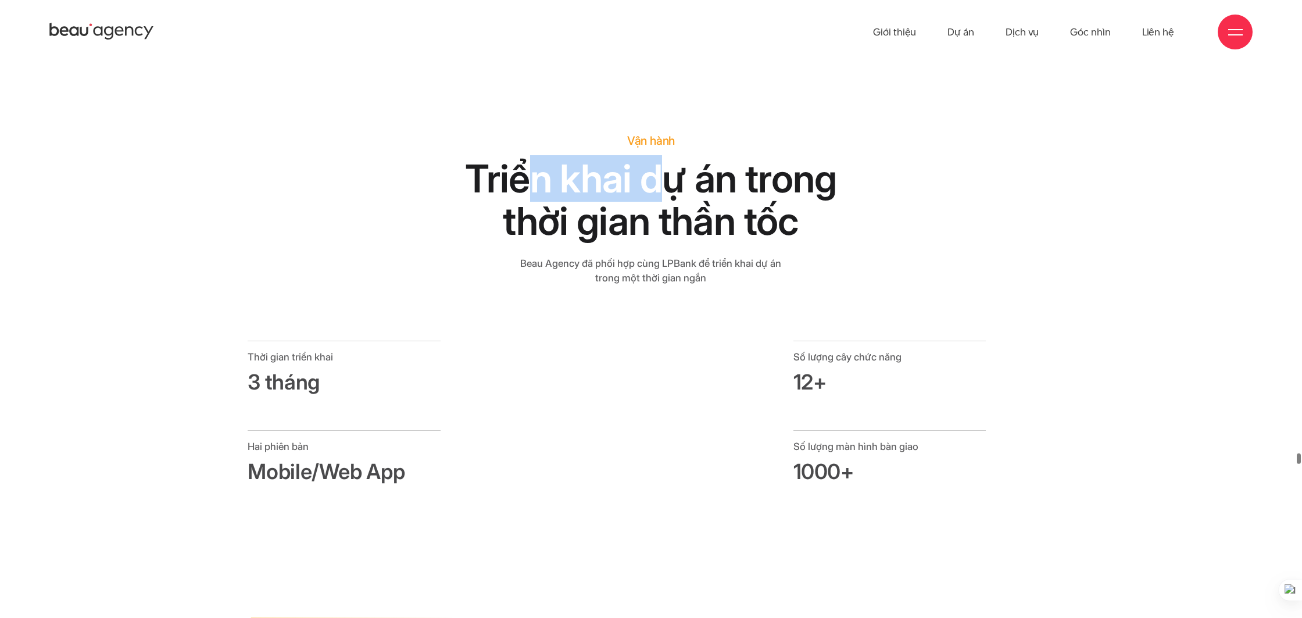
drag, startPoint x: 581, startPoint y: 135, endPoint x: 625, endPoint y: 166, distance: 53.4
click at [668, 157] on h2 "Triển khai dự án trong thời gian thần tốc" at bounding box center [650, 199] width 479 height 84
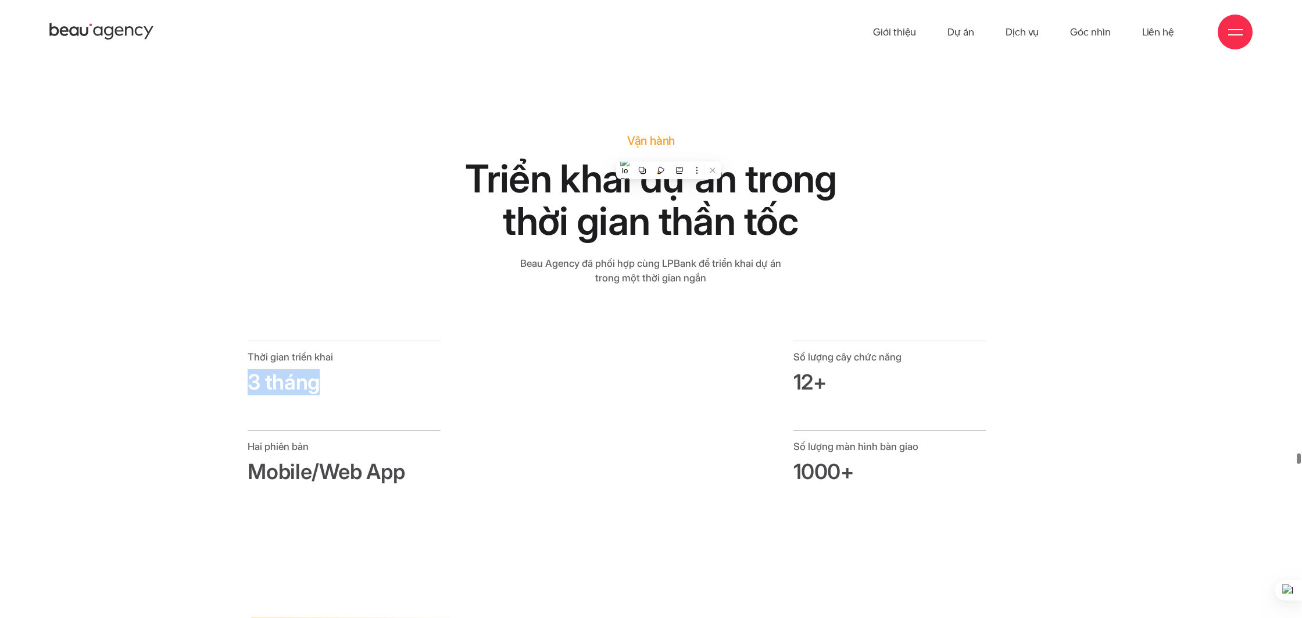
drag, startPoint x: 250, startPoint y: 339, endPoint x: 427, endPoint y: 374, distance: 180.1
click at [464, 343] on div "Thời gian triển khai 3 tháng Số lượng cây chức năng 12+" at bounding box center [651, 385] width 818 height 89
drag, startPoint x: 805, startPoint y: 313, endPoint x: 864, endPoint y: 347, distance: 67.5
click at [864, 348] on div "Số lượng cây chức năng 12+" at bounding box center [889, 368] width 193 height 55
click at [814, 369] on h3 "12+" at bounding box center [889, 382] width 193 height 26
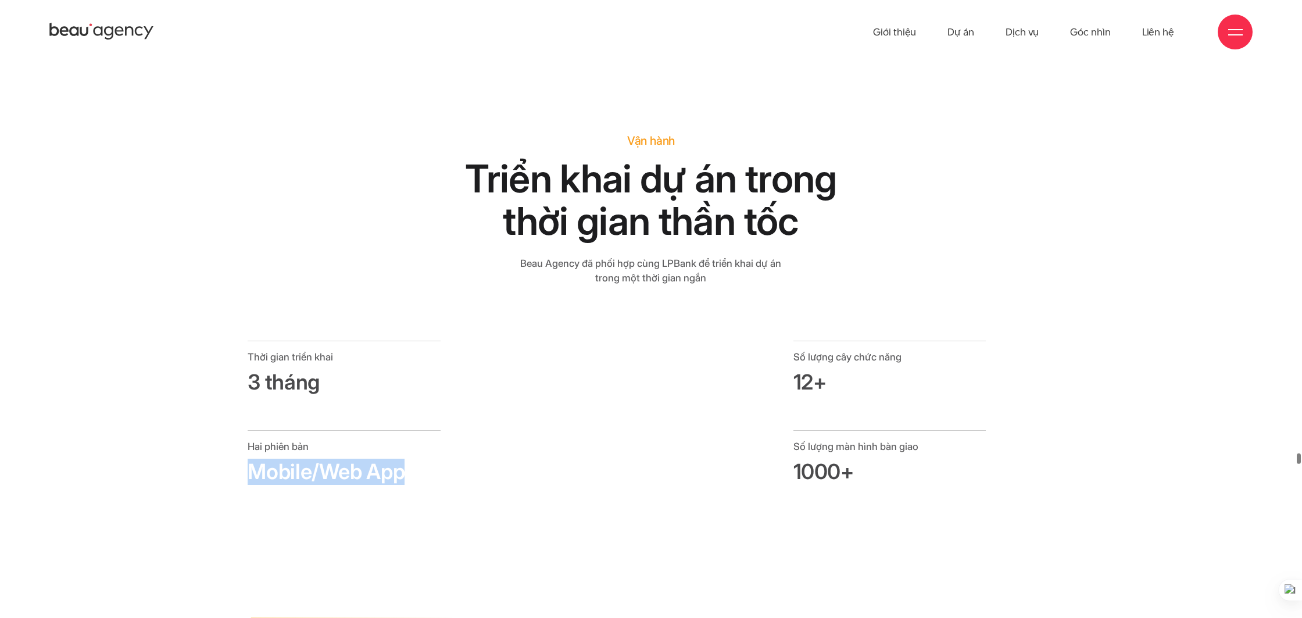
drag, startPoint x: 249, startPoint y: 425, endPoint x: 423, endPoint y: 431, distance: 173.9
click at [423, 459] on h3 "Mobile/Web App" at bounding box center [344, 472] width 193 height 26
click at [358, 459] on h3 "Mobile/Web App" at bounding box center [344, 472] width 193 height 26
click at [425, 459] on h3 "Mobile/Web App" at bounding box center [344, 472] width 193 height 26
drag, startPoint x: 961, startPoint y: 424, endPoint x: 975, endPoint y: 424, distance: 14.5
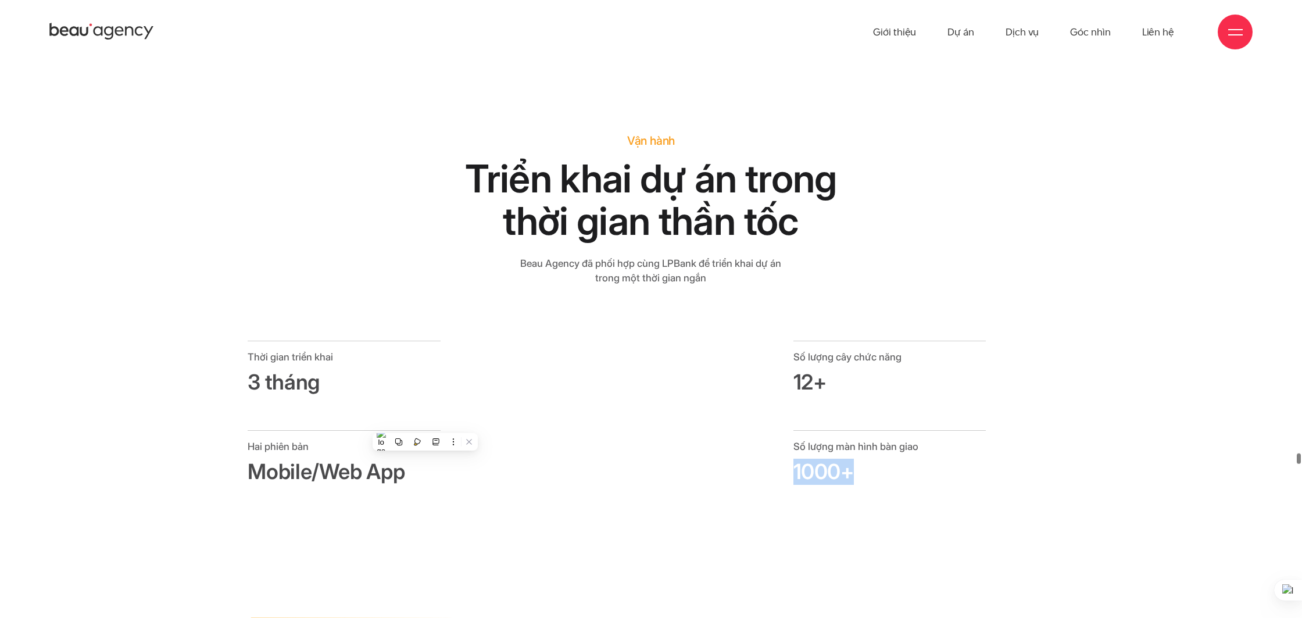
click at [975, 430] on div "Hai phiên bản Mobile/Web App Số lượng màn hình bàn giao 1000+" at bounding box center [651, 474] width 818 height 89
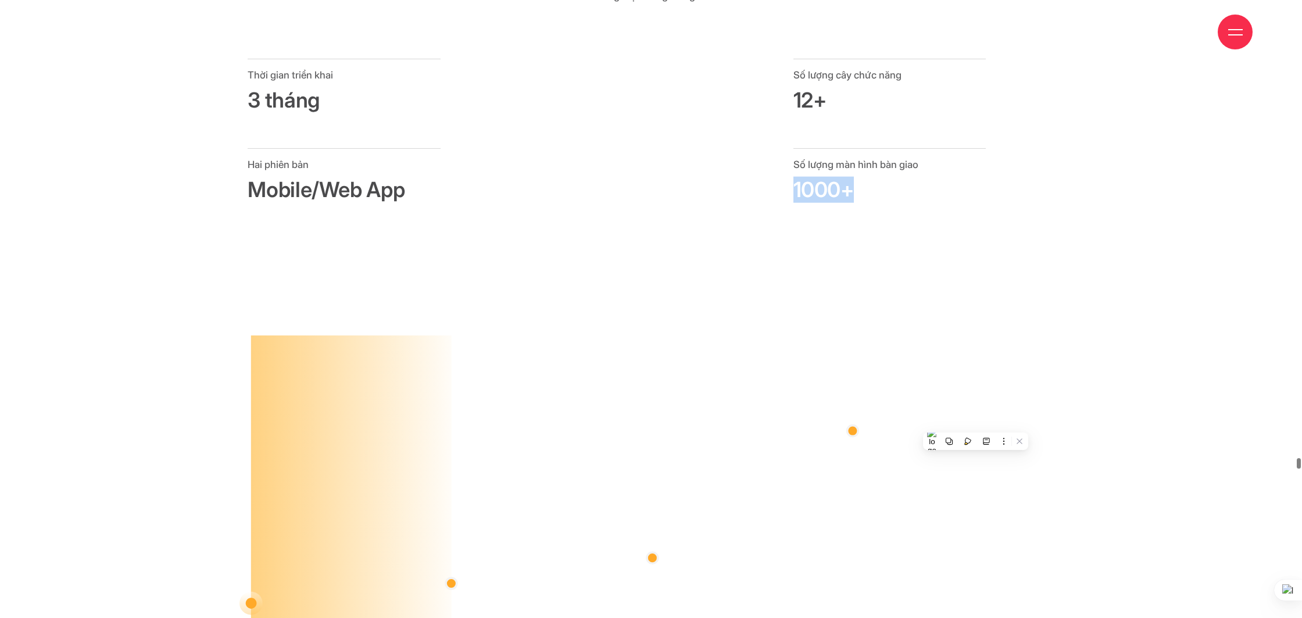
click at [803, 177] on h3 "1000+" at bounding box center [889, 190] width 193 height 26
drag, startPoint x: 814, startPoint y: 149, endPoint x: 877, endPoint y: 148, distance: 63.4
click at [877, 175] on h3 "1000+" at bounding box center [889, 188] width 193 height 26
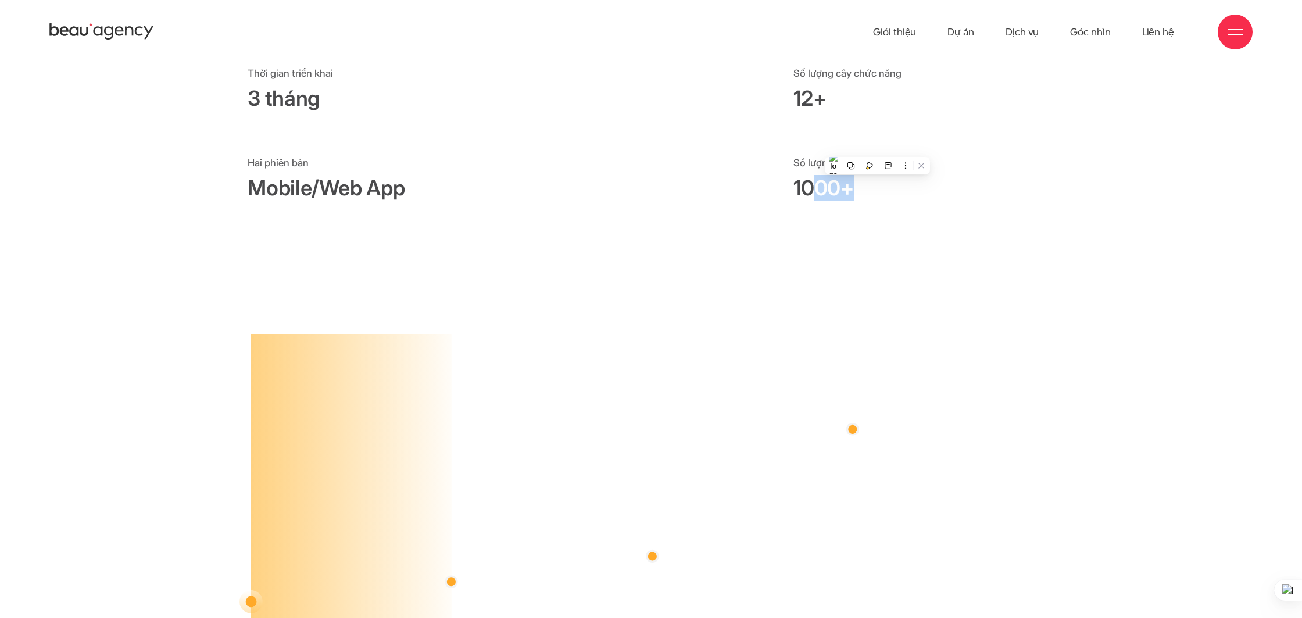
click at [817, 175] on h3 "1000+" at bounding box center [889, 188] width 193 height 26
drag, startPoint x: 818, startPoint y: 145, endPoint x: 873, endPoint y: 148, distance: 54.7
click at [873, 178] on h3 "1000+" at bounding box center [889, 191] width 193 height 26
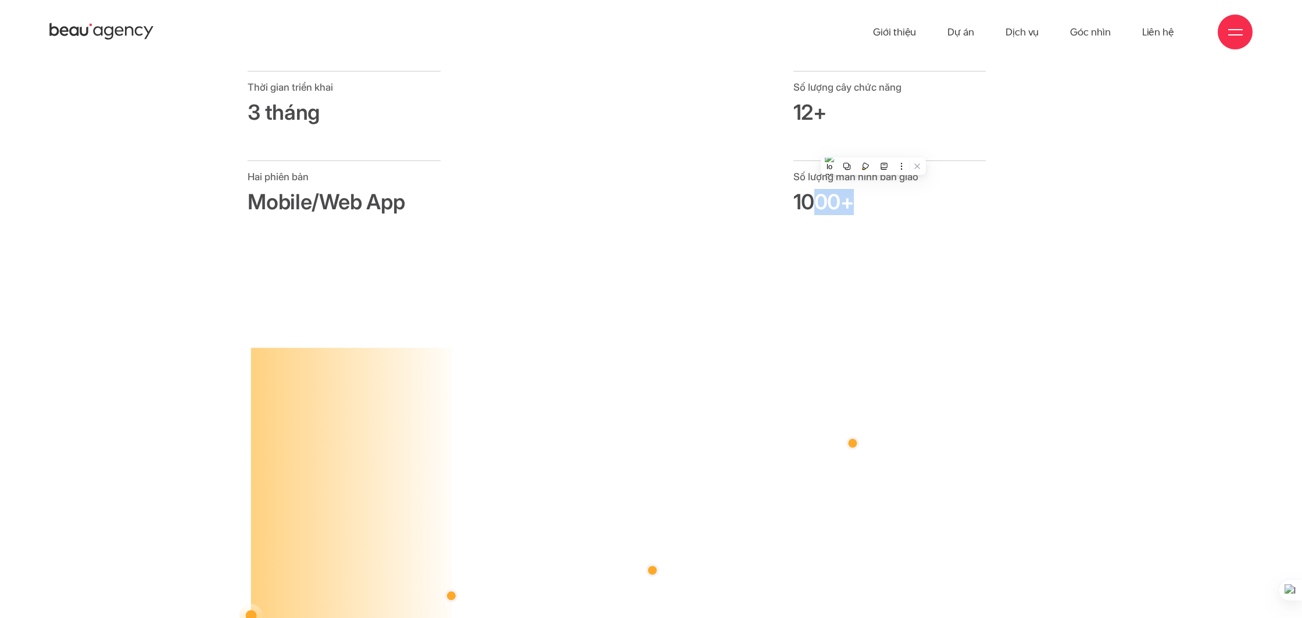
click at [816, 189] on h3 "1000+" at bounding box center [889, 202] width 193 height 26
drag, startPoint x: 815, startPoint y: 157, endPoint x: 774, endPoint y: 153, distance: 40.9
click at [774, 160] on div "Hai phiên bản Mobile/Web App Số lượng màn hình bàn giao 1000+" at bounding box center [651, 204] width 818 height 89
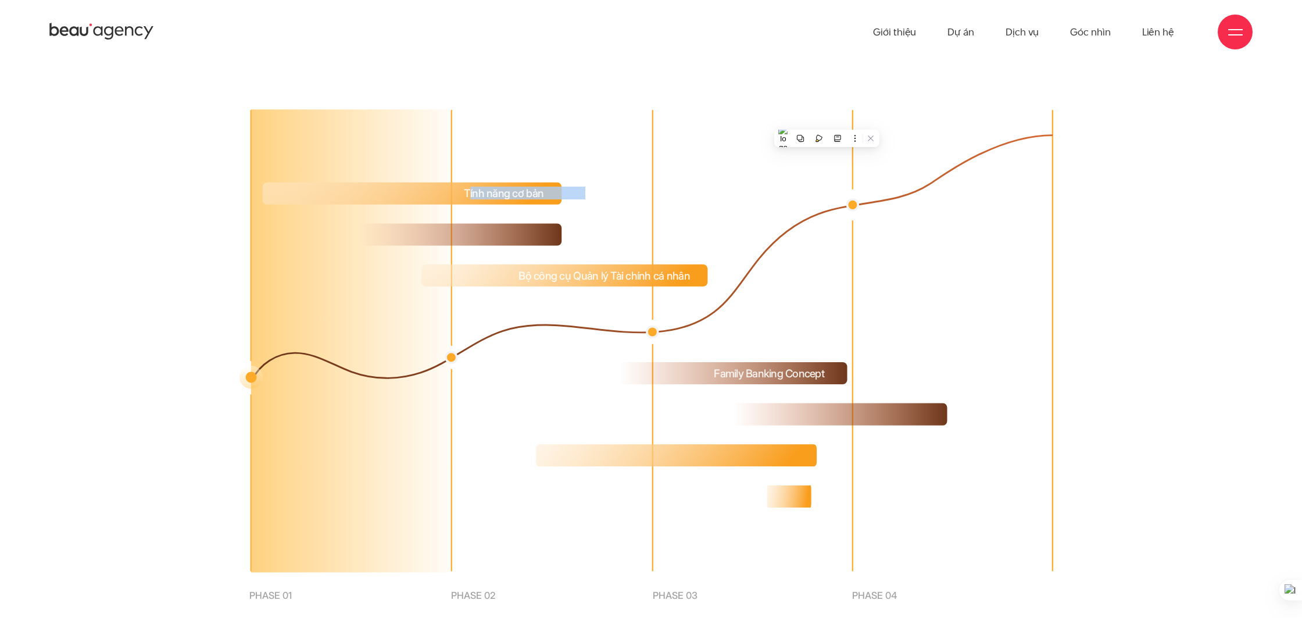
drag, startPoint x: 471, startPoint y: 146, endPoint x: 583, endPoint y: 145, distance: 112.7
click at [583, 145] on text "Tính năng cơ bản" at bounding box center [447, 149] width 416 height 101
click at [529, 182] on rect at bounding box center [412, 193] width 299 height 22
drag, startPoint x: 557, startPoint y: 231, endPoint x: 763, endPoint y: 227, distance: 206.3
click at [763, 227] on text "Bộ công cụ Quản lý Tài chính cá nhân" at bounding box center [520, 190] width 562 height 183
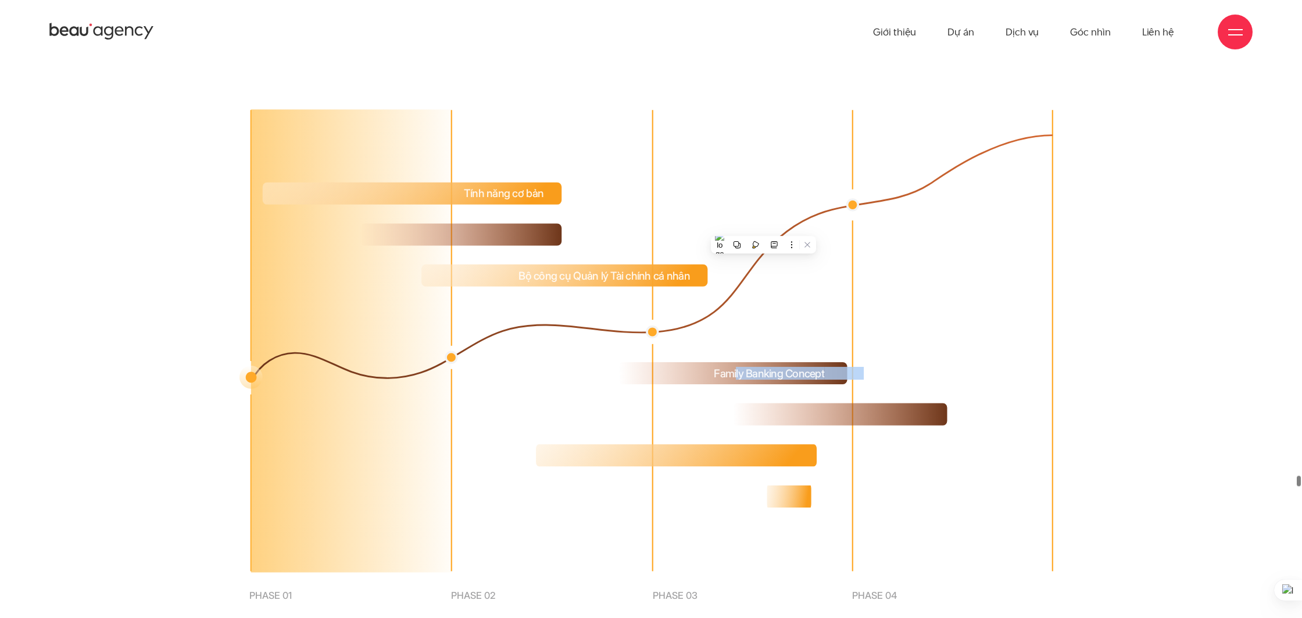
drag, startPoint x: 819, startPoint y: 331, endPoint x: 865, endPoint y: 332, distance: 45.9
click at [865, 332] on text "Family Banking Concept" at bounding box center [587, 239] width 696 height 281
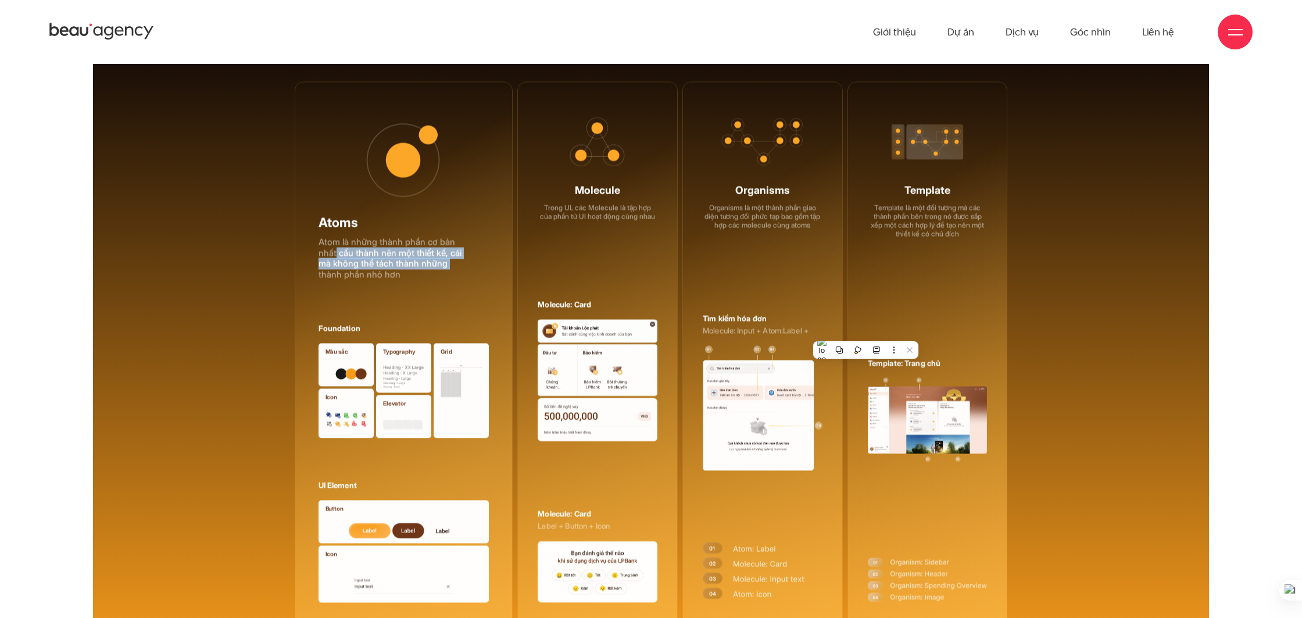
drag, startPoint x: 334, startPoint y: 207, endPoint x: 455, endPoint y: 216, distance: 121.7
click at [455, 216] on p "Atoms Atom là những thành phần cơ bản nhất cấu thành nên một thiết kế, cái mà k…" at bounding box center [394, 247] width 153 height 66
click at [391, 217] on p "Atoms Atom là những thành phần cơ bản nhất cấu thành nên một thiết kế, cái mà k…" at bounding box center [394, 247] width 153 height 66
drag, startPoint x: 356, startPoint y: 220, endPoint x: 434, endPoint y: 218, distance: 78.5
click at [412, 220] on p "Atoms Atom là những thành phần cơ bản nhất cấu thành nên một thiết kế, cái mà k…" at bounding box center [394, 247] width 153 height 66
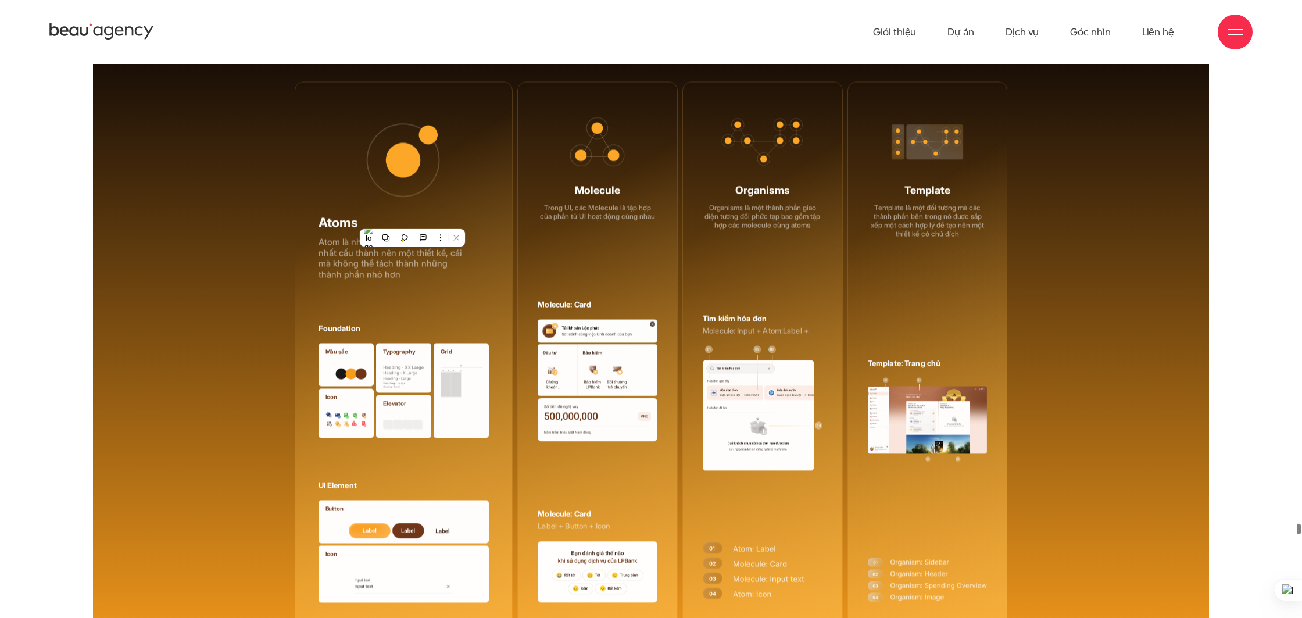
click at [438, 217] on p "Atoms Atom là những thành phần cơ bản nhất cấu thành nên một thiết kế, cái mà k…" at bounding box center [394, 247] width 153 height 66
drag, startPoint x: 338, startPoint y: 228, endPoint x: 387, endPoint y: 228, distance: 48.8
click at [385, 228] on p "Atoms Atom là những thành phần cơ bản nhất cấu thành nên một thiết kế, cái mà k…" at bounding box center [394, 247] width 153 height 66
click at [628, 184] on p "Molecule Trong UI, các Molecule là tập hợp của phần tử UI hoạt động cùng nhau" at bounding box center [598, 202] width 120 height 37
click at [639, 184] on p "Molecule Trong UI, các Molecule là tập hợp của phần tử UI hoạt động cùng nhau" at bounding box center [598, 202] width 120 height 37
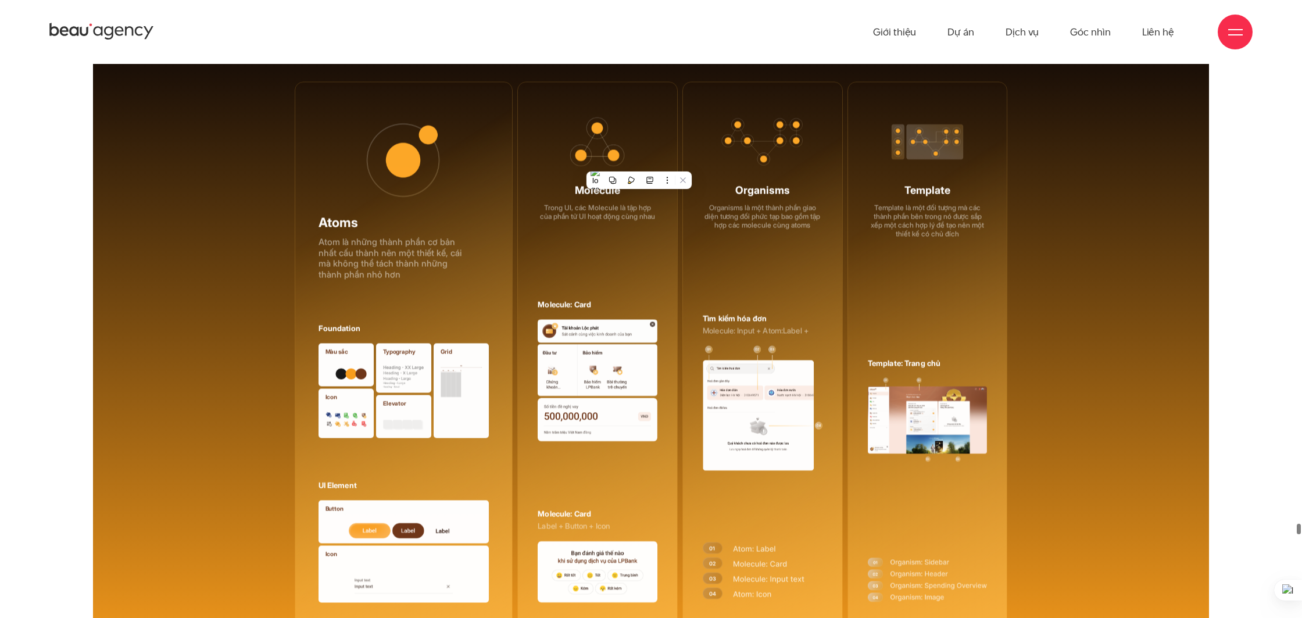
click at [560, 184] on p "Molecule Trong UI, các Molecule là tập hợp của phần tử UI hoạt động cùng nhau" at bounding box center [598, 202] width 120 height 37
drag, startPoint x: 591, startPoint y: 172, endPoint x: 618, endPoint y: 177, distance: 27.7
click at [618, 184] on p "Molecule Trong UI, các Molecule là tập hợp của phần tử UI hoạt động cùng nhau" at bounding box center [598, 202] width 120 height 37
drag, startPoint x: 749, startPoint y: 164, endPoint x: 815, endPoint y: 174, distance: 66.5
click at [815, 185] on p "Organisms Organisms là một thành phần giao diện tương đối phức tạp bao gồm tập …" at bounding box center [763, 207] width 120 height 45
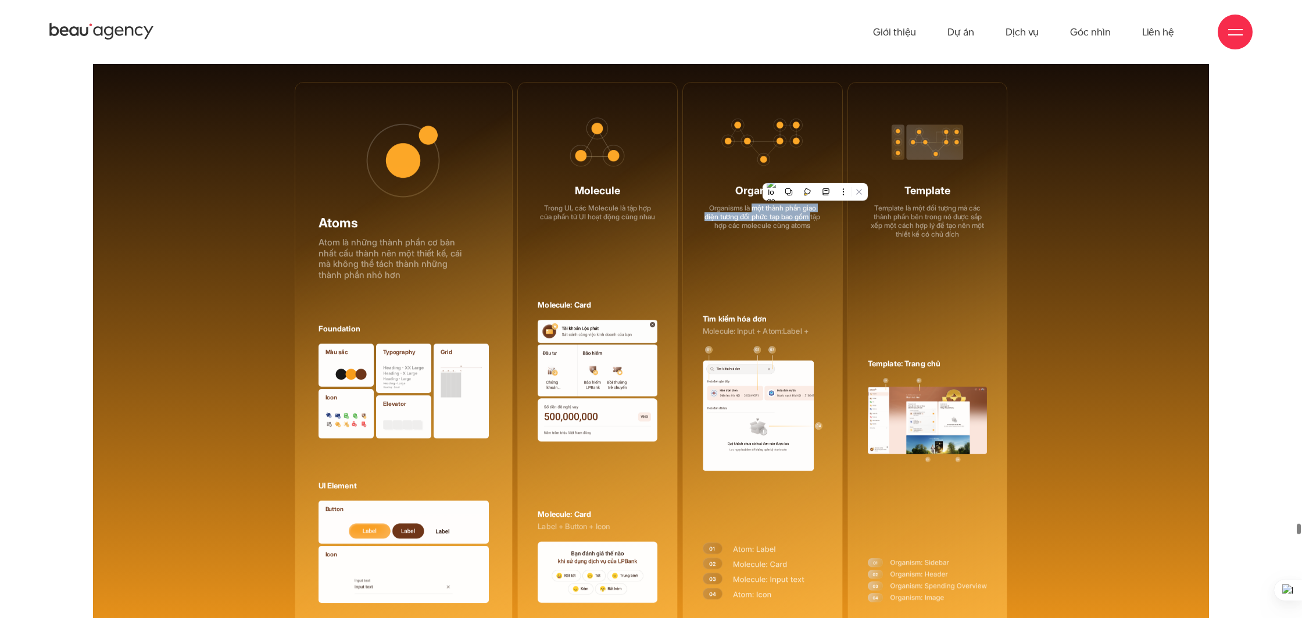
drag, startPoint x: 772, startPoint y: 171, endPoint x: 760, endPoint y: 176, distance: 13.1
click at [772, 185] on p "Organisms Organisms là một thành phần giao diện tương đối phức tạp bao gồm tập …" at bounding box center [763, 207] width 120 height 45
drag, startPoint x: 758, startPoint y: 180, endPoint x: 810, endPoint y: 223, distance: 66.4
click at [808, 185] on p "Organisms Organisms là một thành phần giao diện tương đối phức tạp bao gồm tập …" at bounding box center [763, 207] width 120 height 45
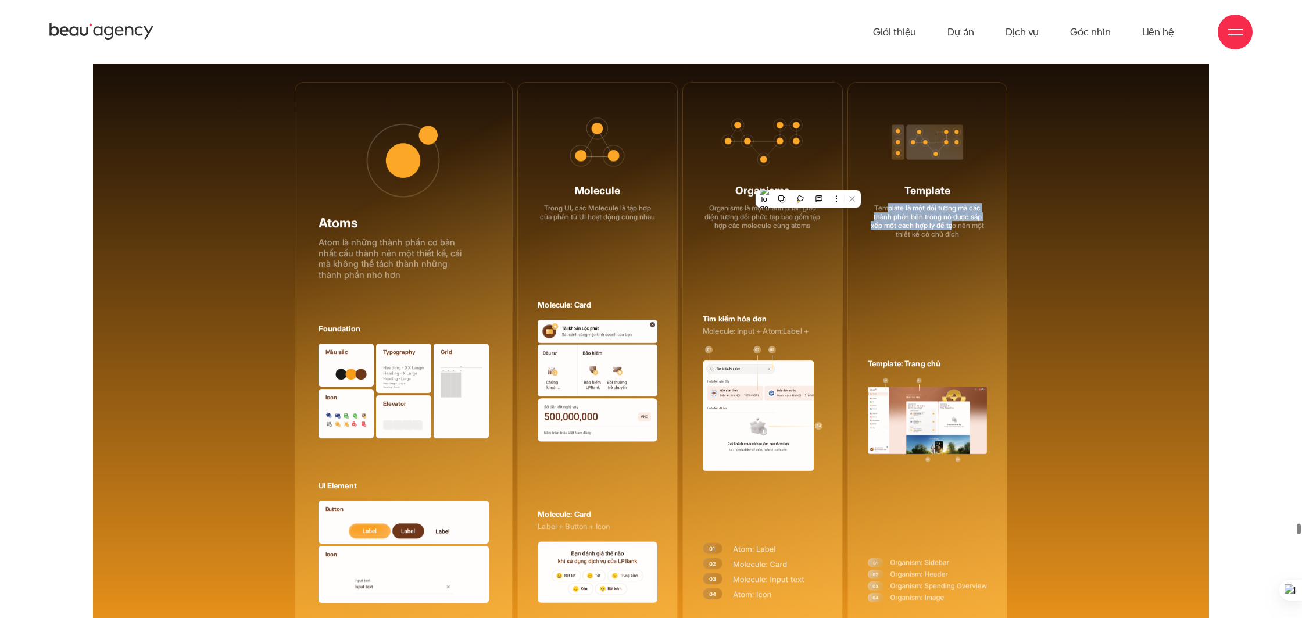
drag, startPoint x: 879, startPoint y: 161, endPoint x: 951, endPoint y: 175, distance: 73.4
click at [951, 185] on p "Template Template là một đối tượng mà các thành phần bên trong nó được sắp xếp …" at bounding box center [928, 212] width 120 height 54
click at [897, 185] on p "Template Template là một đối tượng mà các thành phần bên trong nó được sắp xếp …" at bounding box center [928, 212] width 120 height 54
drag, startPoint x: 921, startPoint y: 164, endPoint x: 942, endPoint y: 180, distance: 27.0
click at [942, 185] on p "Template Template là một đối tượng mà các thành phần bên trong nó được sắp xếp …" at bounding box center [928, 212] width 120 height 54
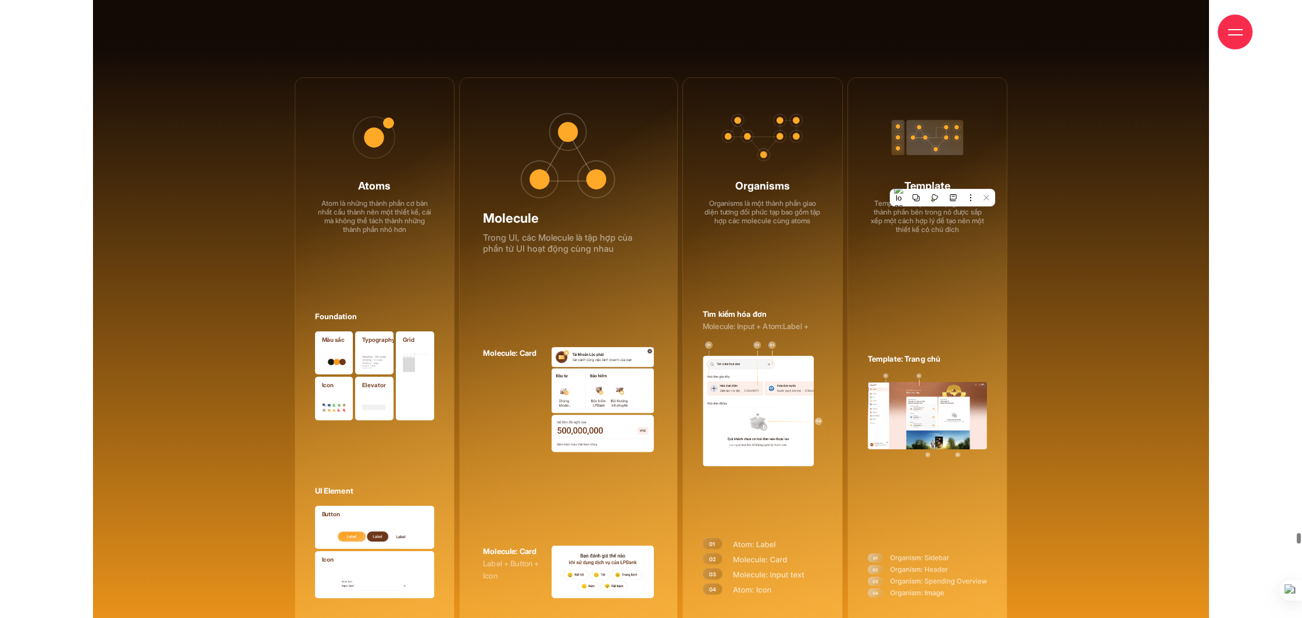
click at [743, 249] on div "Organisms Organisms là một thành phần giao diện tương đối phức tạp bao gồm tập …" at bounding box center [762, 355] width 160 height 556
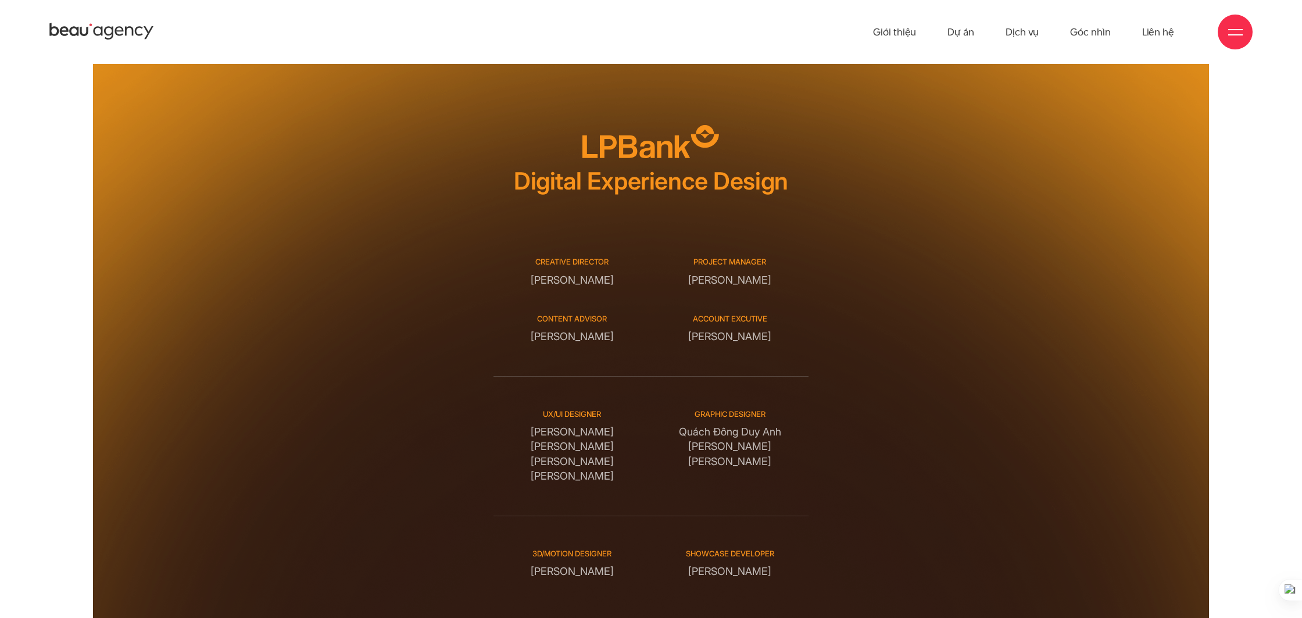
drag, startPoint x: 542, startPoint y: 389, endPoint x: 605, endPoint y: 440, distance: 80.6
click at [605, 440] on div "UX/UI DESIGNER [PERSON_NAME] [PERSON_NAME] Graphic designer [PERSON_NAME]" at bounding box center [651, 445] width 316 height 139
drag, startPoint x: 687, startPoint y: 363, endPoint x: 768, endPoint y: 422, distance: 100.7
click at [768, 422] on div "Graphic designer [PERSON_NAME]" at bounding box center [729, 446] width 157 height 75
click at [731, 409] on div "Graphic designer [PERSON_NAME]" at bounding box center [729, 446] width 157 height 75
